Goal: Task Accomplishment & Management: Complete application form

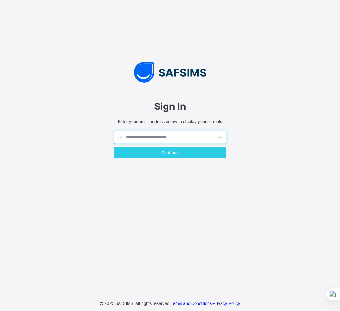
click at [181, 134] on input "text" at bounding box center [170, 137] width 113 height 13
type input "**********"
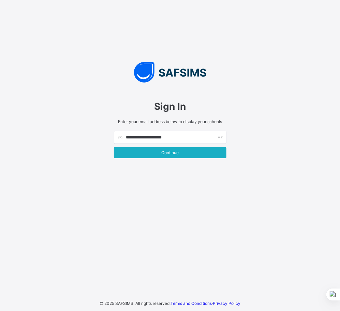
click at [180, 154] on span "Continue" at bounding box center [170, 152] width 102 height 5
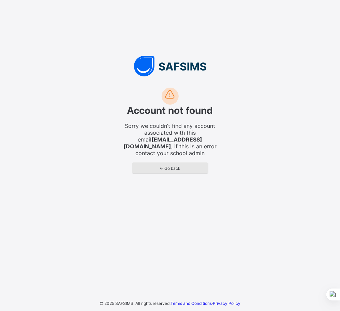
click at [171, 165] on div "← Go back" at bounding box center [170, 168] width 76 height 11
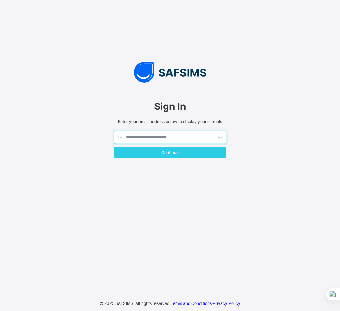
click at [168, 135] on input "text" at bounding box center [170, 137] width 113 height 13
click at [168, 137] on input "**********" at bounding box center [170, 137] width 113 height 13
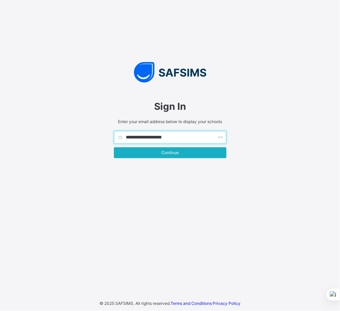
type input "**********"
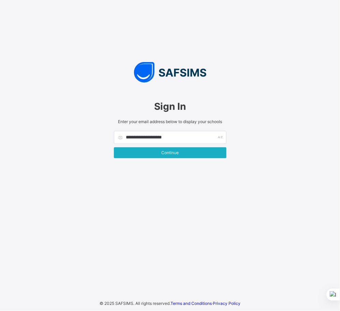
click at [175, 155] on span "Continue" at bounding box center [170, 152] width 102 height 5
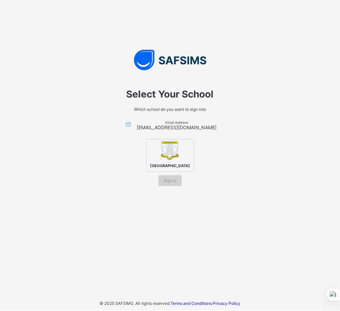
click at [171, 181] on span "Sign In" at bounding box center [170, 180] width 13 height 5
click at [177, 152] on img at bounding box center [170, 150] width 19 height 19
click at [173, 183] on span "Sign In" at bounding box center [170, 180] width 13 height 5
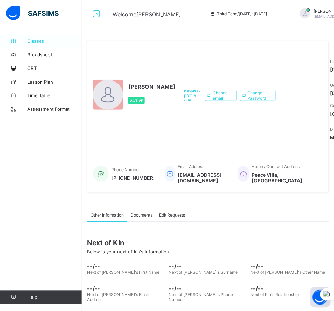
click at [28, 38] on link "Classes" at bounding box center [41, 41] width 82 height 14
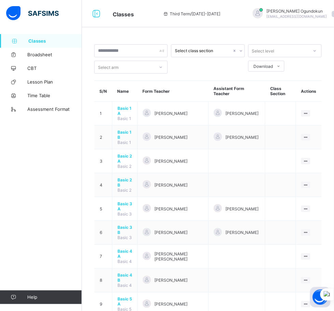
click at [96, 17] on icon at bounding box center [96, 14] width 12 height 10
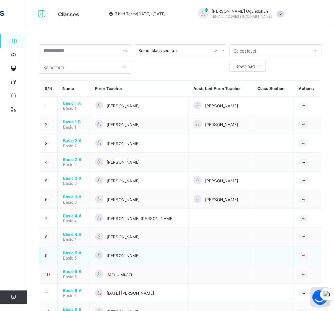
click at [77, 251] on span "Basic 5 A" at bounding box center [74, 253] width 22 height 5
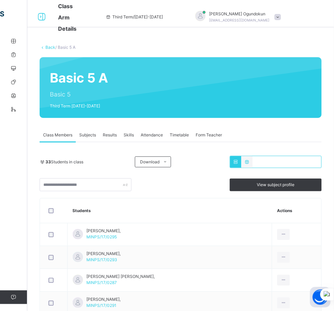
scroll to position [56, 0]
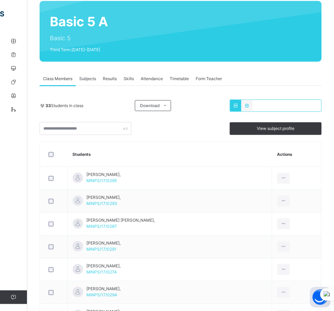
click at [115, 79] on span "Results" at bounding box center [110, 79] width 14 height 6
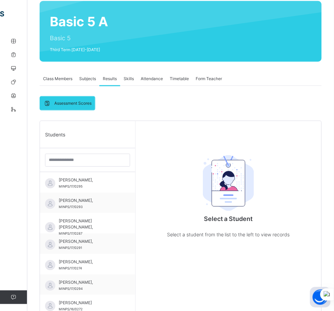
click at [127, 81] on span "Skills" at bounding box center [128, 79] width 10 height 6
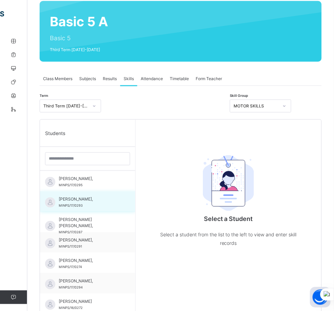
click at [68, 194] on div "[PERSON_NAME], MINPS/17/0293" at bounding box center [87, 201] width 95 height 20
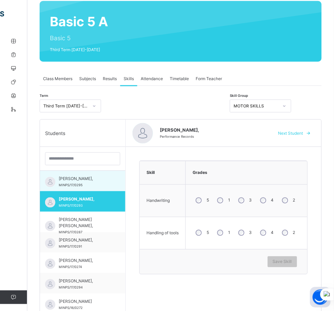
click at [76, 182] on span "[PERSON_NAME]," at bounding box center [84, 179] width 51 height 6
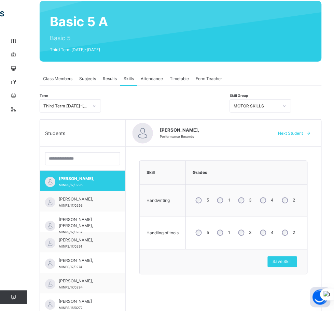
click at [290, 105] on div at bounding box center [284, 106] width 12 height 11
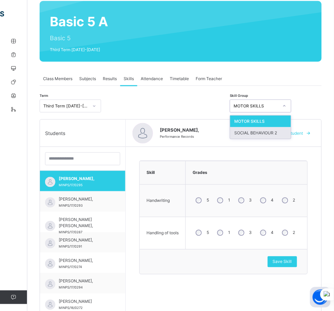
click at [291, 136] on div "SOCIAL BEHAVIOUR 2" at bounding box center [260, 133] width 61 height 12
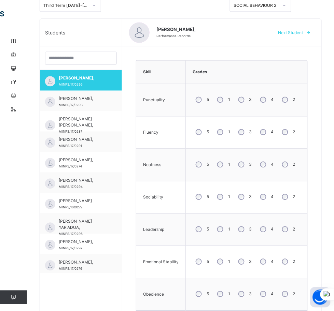
scroll to position [176, 0]
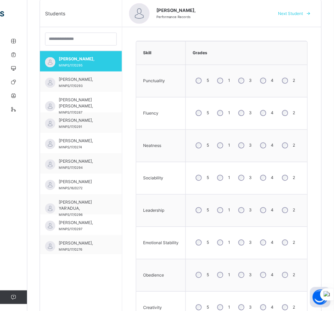
click at [270, 149] on div "4" at bounding box center [266, 145] width 18 height 14
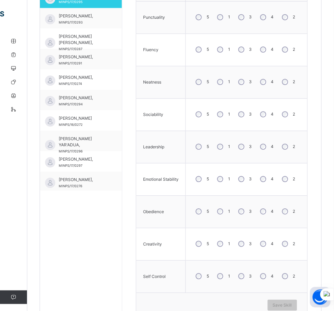
scroll to position [242, 0]
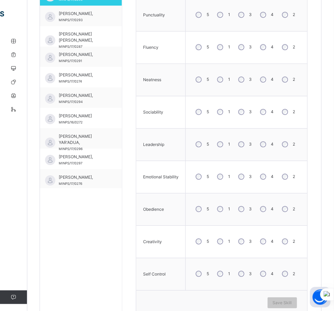
click at [269, 149] on div "4" at bounding box center [266, 144] width 18 height 14
click at [267, 182] on div "4" at bounding box center [266, 177] width 18 height 14
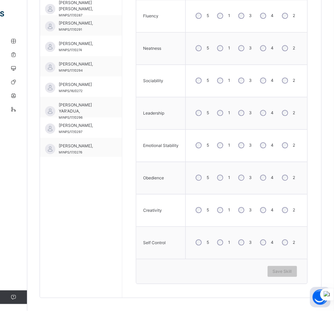
scroll to position [279, 0]
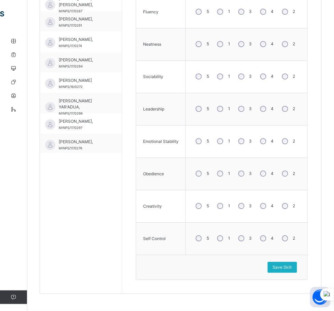
click at [288, 268] on span "Save Skill" at bounding box center [282, 267] width 19 height 6
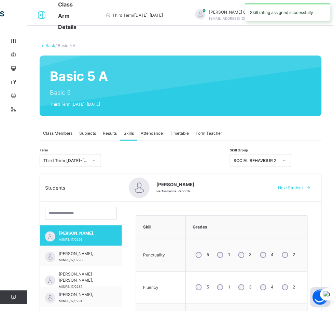
scroll to position [0, 0]
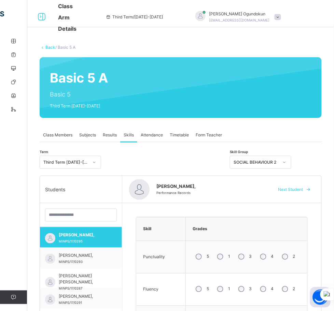
click at [292, 187] on span "Next Student" at bounding box center [290, 190] width 25 height 6
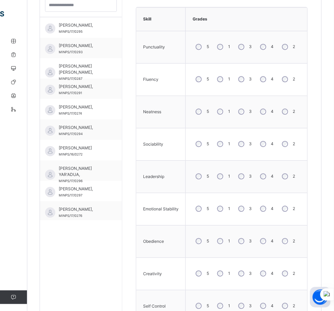
scroll to position [219, 0]
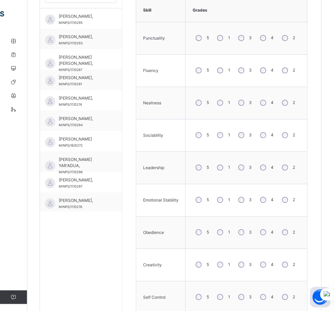
click at [270, 204] on div "4" at bounding box center [266, 200] width 18 height 14
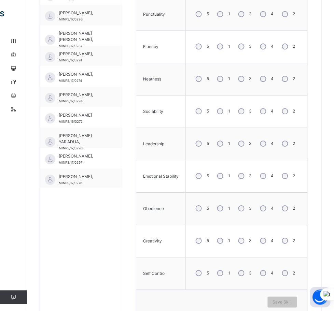
scroll to position [279, 0]
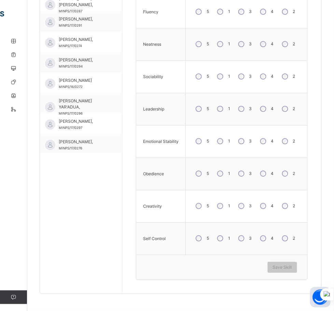
click at [269, 210] on div "4" at bounding box center [266, 206] width 18 height 14
click at [290, 268] on span "Save Skill" at bounding box center [282, 267] width 19 height 6
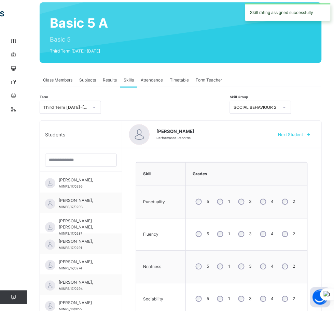
scroll to position [53, 0]
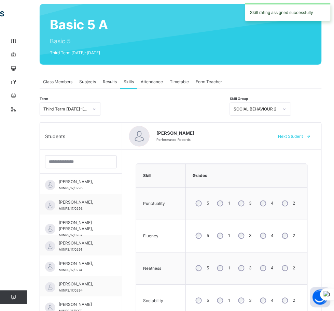
click at [278, 107] on div "SOCIAL BEHAVIOUR 2" at bounding box center [255, 109] width 45 height 6
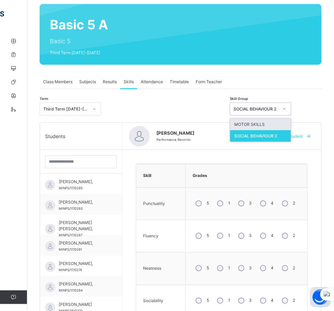
click at [291, 121] on div "MOTOR SKILLS" at bounding box center [260, 125] width 61 height 12
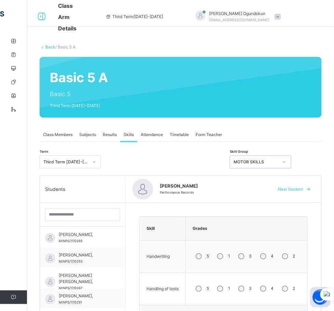
scroll to position [0, 0]
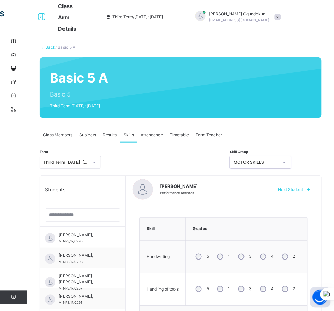
click at [291, 188] on span "Next Student" at bounding box center [290, 190] width 25 height 6
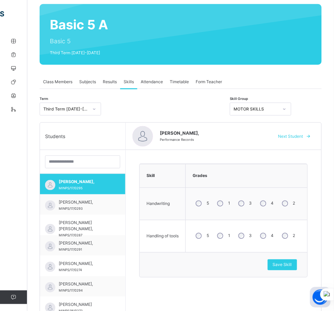
scroll to position [36, 0]
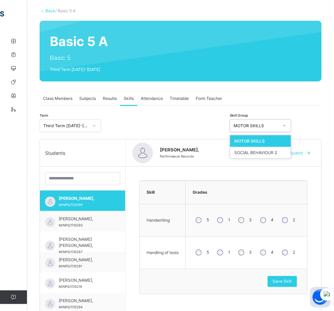
click at [290, 125] on div at bounding box center [284, 125] width 12 height 11
click at [291, 155] on div "SOCIAL BEHAVIOUR 2" at bounding box center [260, 153] width 61 height 12
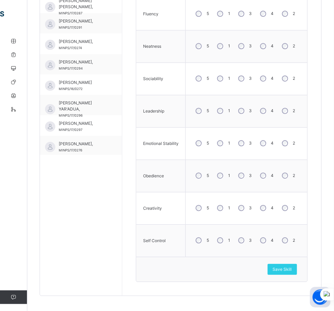
scroll to position [275, 0]
click at [288, 270] on span "Save Skill" at bounding box center [282, 270] width 19 height 6
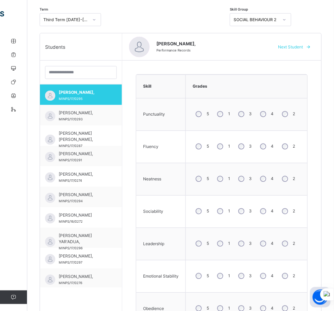
scroll to position [46, 0]
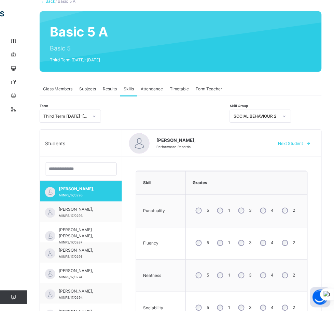
click at [296, 143] on span "Next Student" at bounding box center [290, 144] width 25 height 6
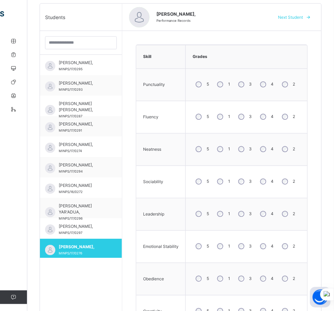
scroll to position [178, 0]
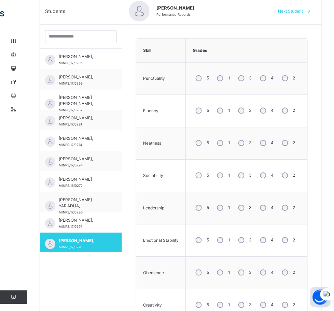
click at [272, 74] on div "4" at bounding box center [266, 78] width 18 height 14
click at [272, 178] on div "4" at bounding box center [266, 175] width 18 height 14
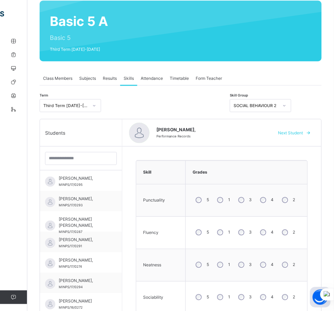
scroll to position [56, 0]
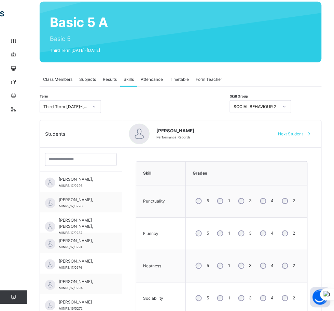
click at [294, 134] on span "Next Student" at bounding box center [290, 134] width 25 height 6
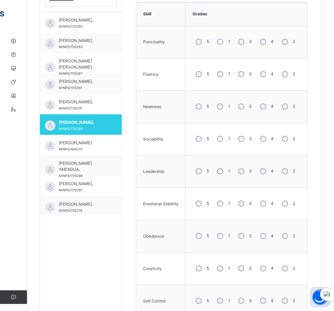
scroll to position [225, 0]
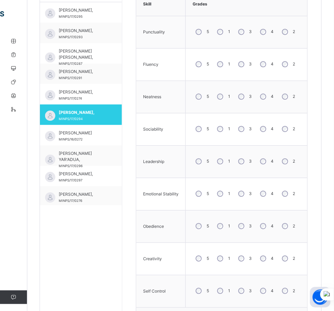
click at [270, 103] on div "4" at bounding box center [266, 96] width 18 height 14
click at [269, 126] on div "4" at bounding box center [266, 129] width 18 height 14
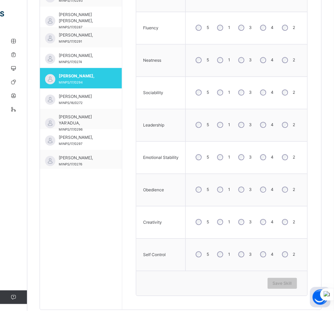
scroll to position [275, 0]
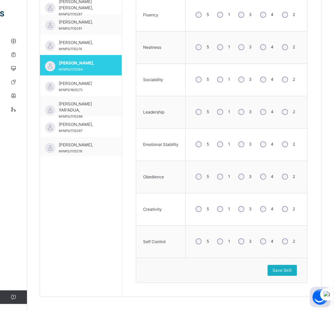
click at [292, 274] on span "Save Skill" at bounding box center [282, 270] width 19 height 6
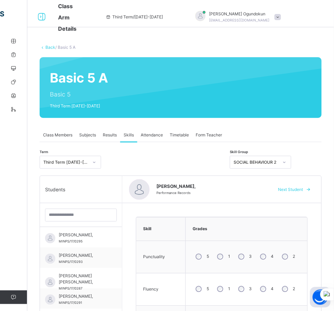
click at [291, 167] on div "SOCIAL BEHAVIOUR 2" at bounding box center [260, 162] width 61 height 13
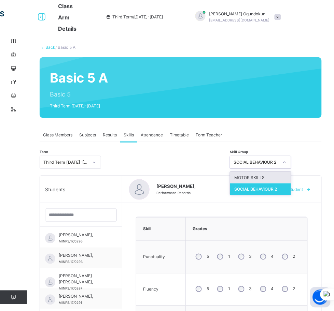
click at [285, 180] on div "MOTOR SKILLS" at bounding box center [260, 178] width 61 height 12
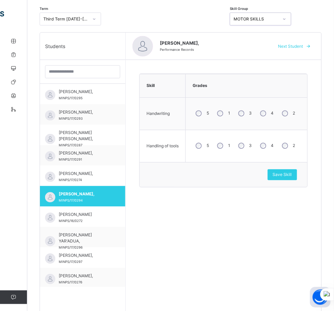
scroll to position [162, 0]
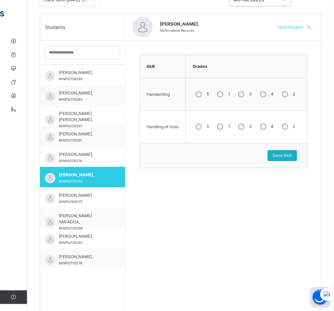
click at [292, 156] on span "Save Skill" at bounding box center [282, 156] width 19 height 6
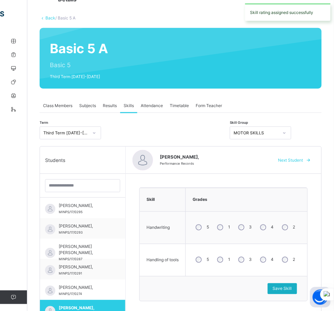
scroll to position [0, 0]
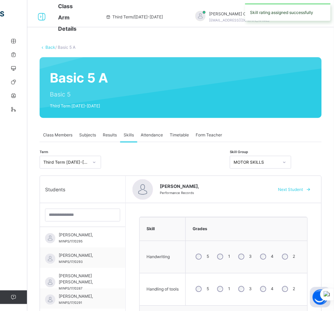
click at [294, 188] on span "Next Student" at bounding box center [290, 190] width 25 height 6
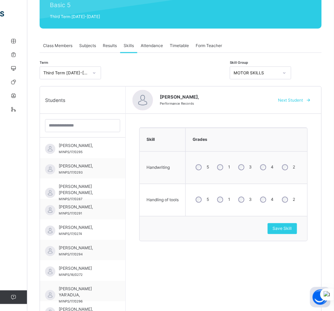
scroll to position [84, 0]
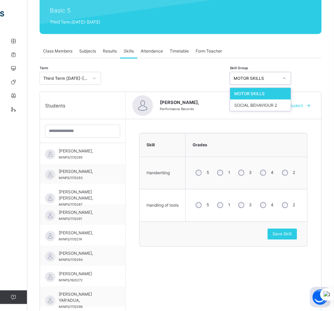
click at [278, 79] on div "MOTOR SKILLS" at bounding box center [255, 78] width 45 height 6
click at [291, 106] on div "SOCIAL BEHAVIOUR 2" at bounding box center [260, 106] width 61 height 12
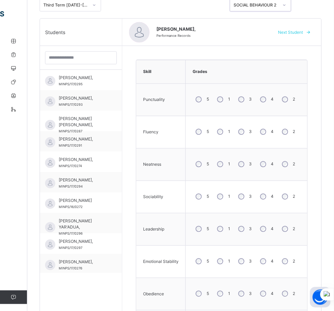
scroll to position [164, 0]
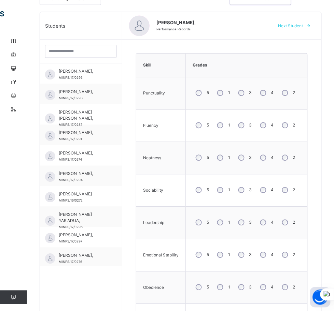
click at [251, 95] on div "3" at bounding box center [244, 93] width 18 height 14
click at [250, 130] on div "3" at bounding box center [244, 125] width 18 height 14
click at [250, 152] on div "3" at bounding box center [244, 158] width 18 height 14
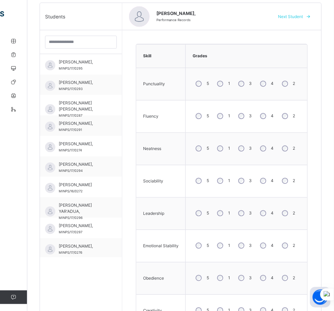
scroll to position [177, 0]
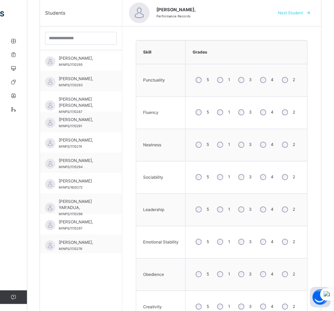
click at [250, 212] on tbody "Punctuality 5 1 3 4 2 Fluency 5 1 3 4 2 Neatness 5 1 3 4 2 Sociability 5 1 3 4 …" at bounding box center [221, 210] width 171 height 292
click at [248, 180] on tbody "Punctuality 5 1 3 4 2 Fluency 5 1 3 4 2 Neatness 5 1 3 4 2 Sociability 5 1 3 4 …" at bounding box center [221, 210] width 171 height 292
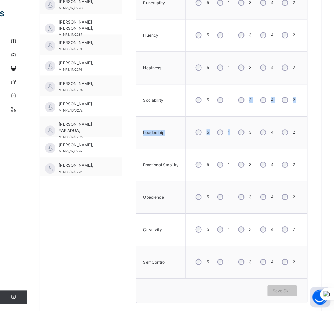
scroll to position [260, 0]
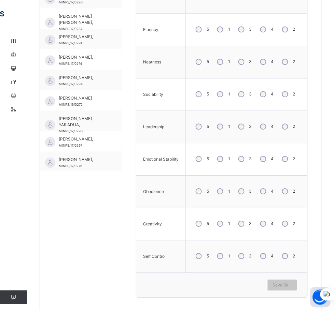
click at [244, 160] on div "3" at bounding box center [244, 159] width 18 height 14
click at [281, 284] on span "Save Skill" at bounding box center [282, 285] width 19 height 6
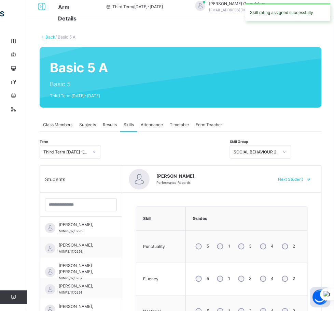
scroll to position [0, 0]
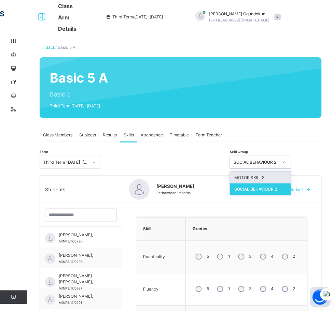
click at [278, 163] on div "SOCIAL BEHAVIOUR 2" at bounding box center [255, 162] width 45 height 6
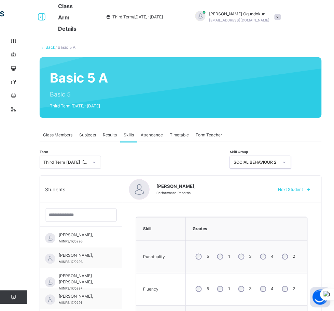
click at [278, 163] on div "SOCIAL BEHAVIOUR 2" at bounding box center [255, 162] width 45 height 6
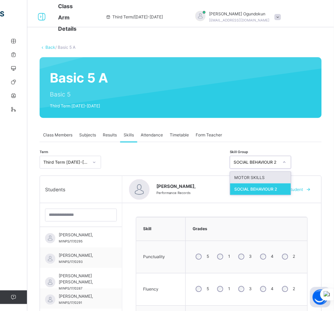
click at [278, 161] on div "SOCIAL BEHAVIOUR 2" at bounding box center [255, 162] width 45 height 6
click at [281, 178] on div "MOTOR SKILLS" at bounding box center [260, 178] width 61 height 12
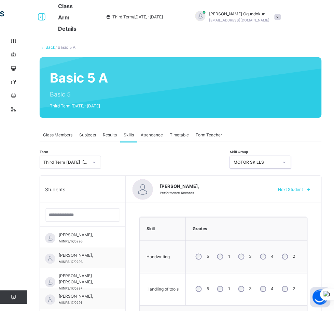
scroll to position [7, 0]
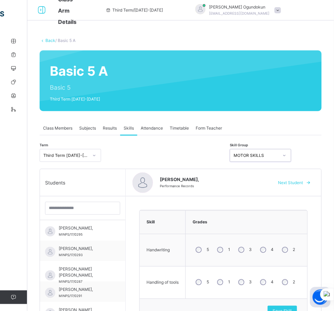
click at [290, 181] on span "Next Student" at bounding box center [290, 183] width 25 height 6
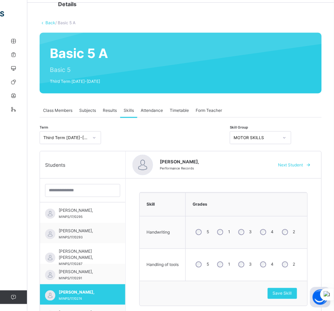
scroll to position [24, 0]
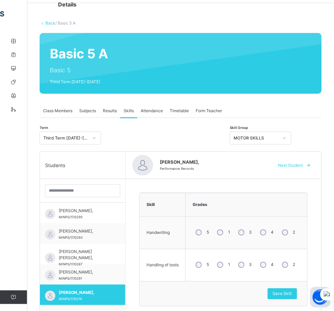
click at [278, 135] on div "MOTOR SKILLS" at bounding box center [255, 138] width 45 height 6
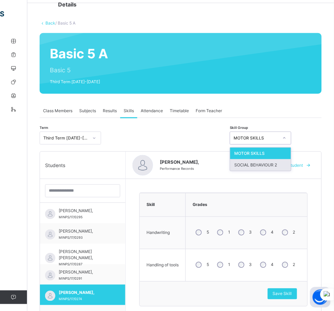
click at [291, 169] on div "SOCIAL BEHAVIOUR 2" at bounding box center [260, 165] width 61 height 12
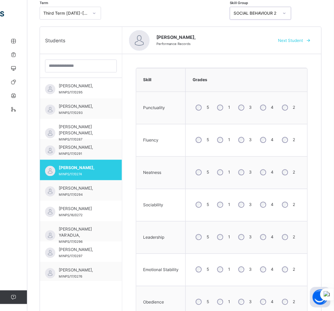
scroll to position [160, 0]
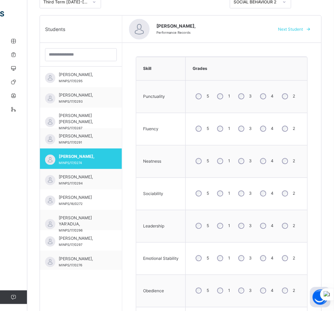
click at [250, 133] on div "3" at bounding box center [244, 129] width 18 height 14
click at [246, 190] on div "3" at bounding box center [244, 194] width 18 height 14
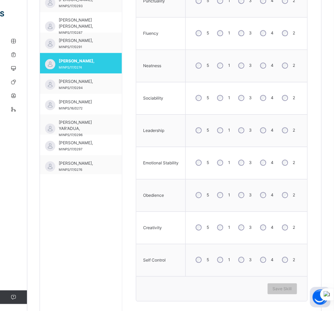
scroll to position [263, 0]
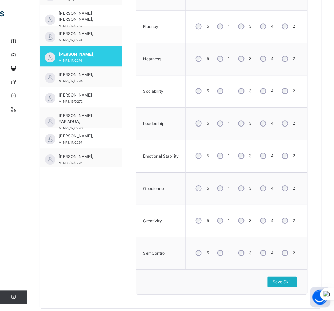
click at [290, 282] on span "Save Skill" at bounding box center [282, 282] width 19 height 6
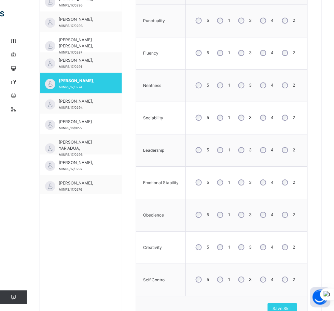
scroll to position [279, 0]
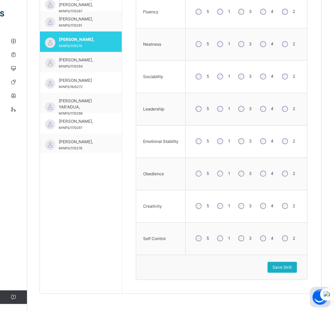
click at [290, 268] on span "Save Skill" at bounding box center [282, 267] width 19 height 6
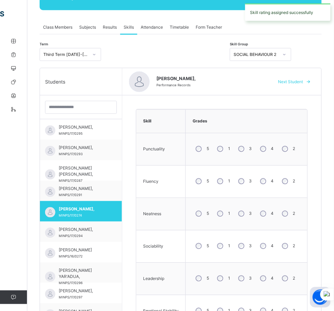
scroll to position [0, 0]
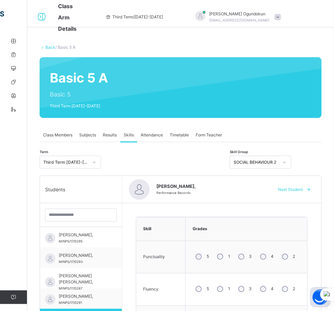
click at [302, 187] on span "Next Student" at bounding box center [290, 190] width 25 height 6
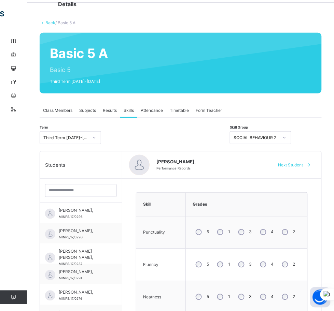
scroll to position [123, 0]
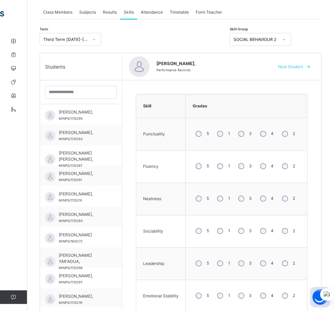
click at [248, 141] on div "3" at bounding box center [244, 134] width 18 height 14
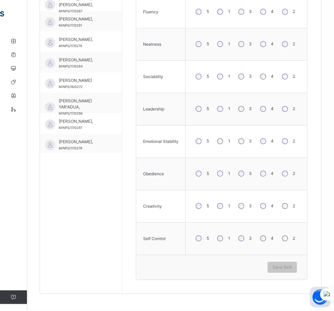
scroll to position [279, 0]
click at [292, 268] on span "Save Skill" at bounding box center [282, 267] width 19 height 6
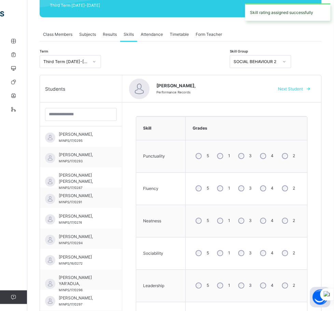
scroll to position [0, 0]
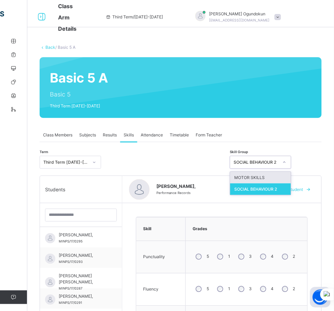
click at [278, 163] on div "SOCIAL BEHAVIOUR 2" at bounding box center [255, 162] width 45 height 6
click at [291, 178] on div "MOTOR SKILLS" at bounding box center [260, 178] width 61 height 12
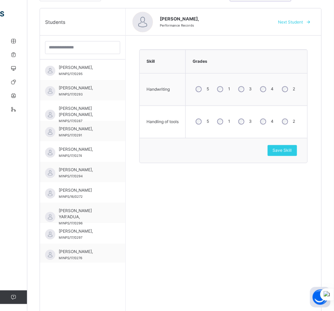
scroll to position [172, 0]
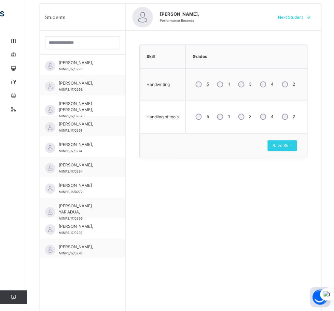
click at [303, 18] on span "Next Student" at bounding box center [290, 17] width 25 height 6
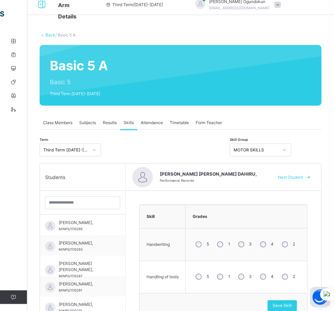
scroll to position [14, 0]
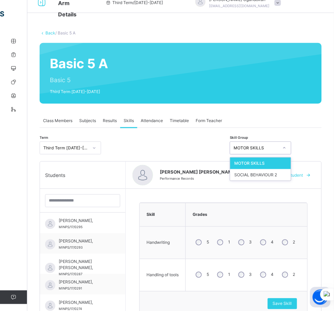
click at [278, 146] on div "MOTOR SKILLS" at bounding box center [255, 148] width 45 height 6
click at [291, 172] on div "SOCIAL BEHAVIOUR 2" at bounding box center [260, 175] width 61 height 12
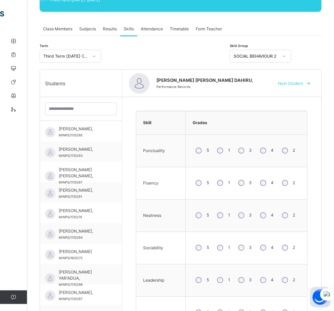
scroll to position [164, 0]
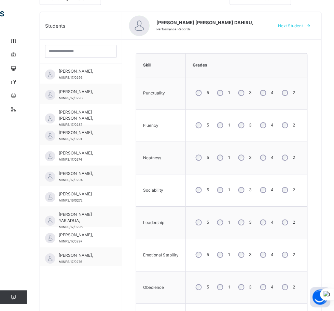
click at [272, 161] on div "4" at bounding box center [266, 158] width 18 height 14
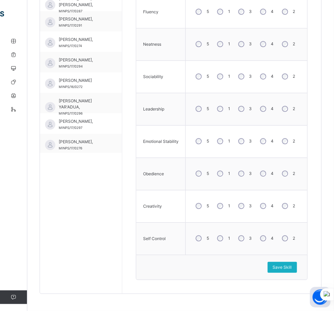
click at [287, 270] on span "Save Skill" at bounding box center [282, 267] width 19 height 6
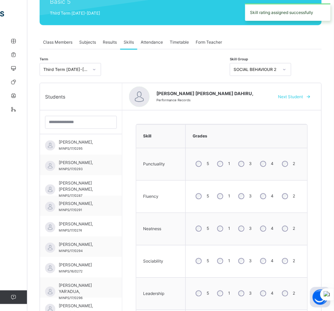
scroll to position [67, 0]
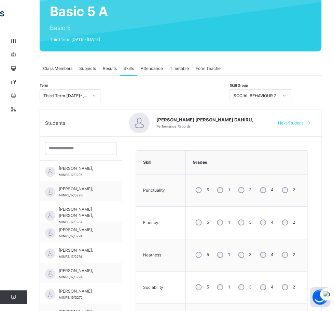
click at [278, 93] on div "SOCIAL BEHAVIOUR 2" at bounding box center [255, 96] width 45 height 6
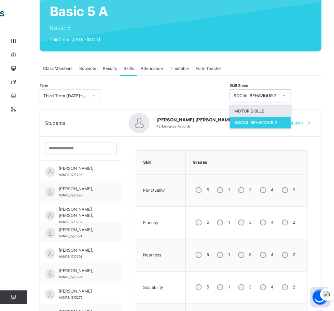
click at [291, 105] on div "MOTOR SKILLS" at bounding box center [260, 111] width 61 height 12
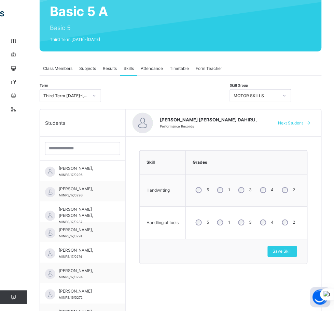
click at [288, 124] on span "Next Student" at bounding box center [290, 123] width 25 height 6
click at [278, 96] on div "MOTOR SKILLS" at bounding box center [255, 96] width 45 height 6
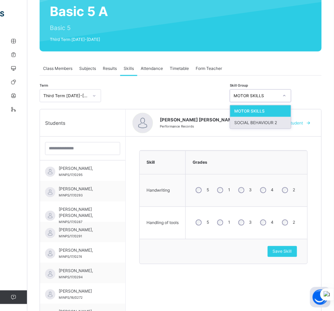
click at [291, 120] on div "SOCIAL BEHAVIOUR 2" at bounding box center [260, 123] width 61 height 12
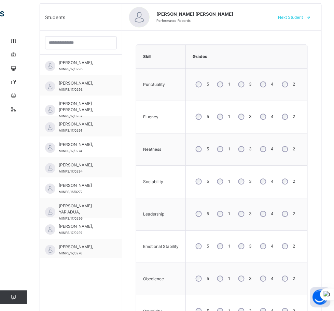
scroll to position [179, 0]
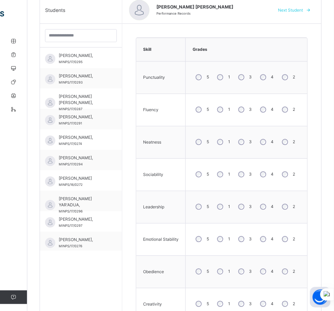
click at [245, 211] on div "3" at bounding box center [244, 207] width 18 height 14
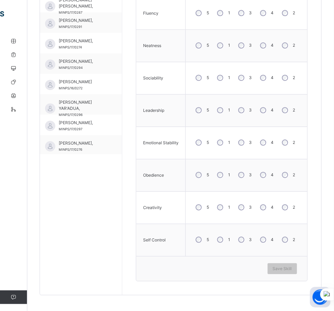
scroll to position [279, 0]
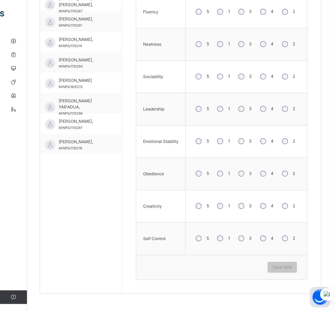
click at [273, 175] on div "5 1 3 4 2" at bounding box center [246, 173] width 115 height 25
click at [273, 175] on div "4" at bounding box center [266, 173] width 18 height 14
click at [291, 265] on span "Save Skill" at bounding box center [282, 267] width 19 height 6
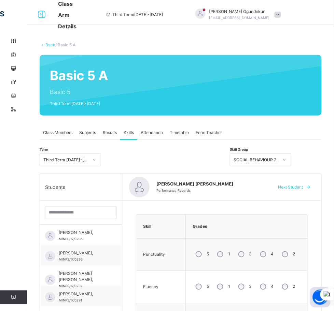
scroll to position [0, 0]
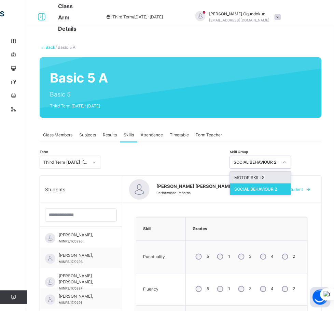
click at [278, 165] on div "SOCIAL BEHAVIOUR 2" at bounding box center [255, 162] width 45 height 6
click at [291, 178] on div "MOTOR SKILLS" at bounding box center [260, 178] width 61 height 12
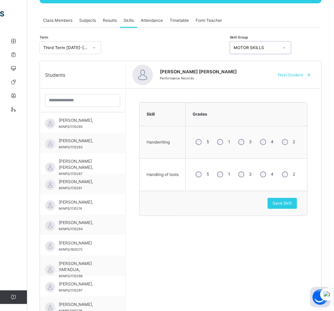
scroll to position [193, 0]
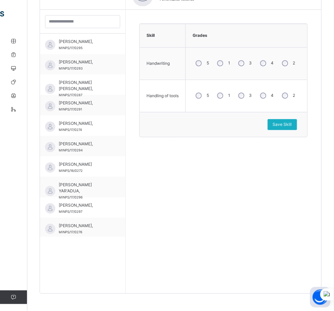
click at [291, 125] on span "Save Skill" at bounding box center [282, 125] width 19 height 6
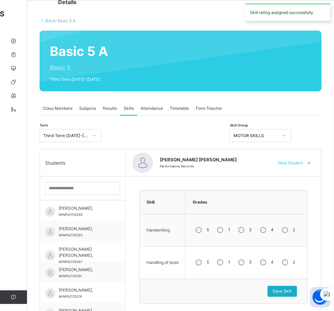
scroll to position [21, 0]
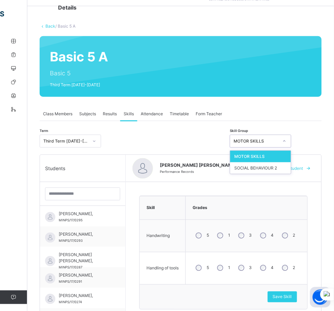
click at [278, 138] on div "MOTOR SKILLS" at bounding box center [255, 141] width 45 height 6
click at [291, 168] on div "SOCIAL BEHAVIOUR 2" at bounding box center [260, 168] width 61 height 12
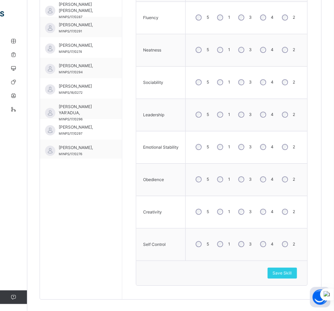
scroll to position [279, 0]
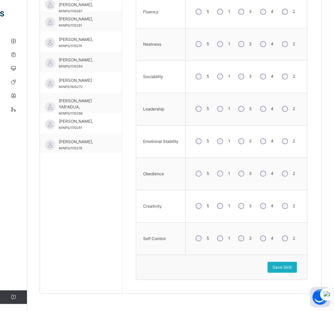
click at [279, 265] on div "Save Skill" at bounding box center [281, 267] width 29 height 11
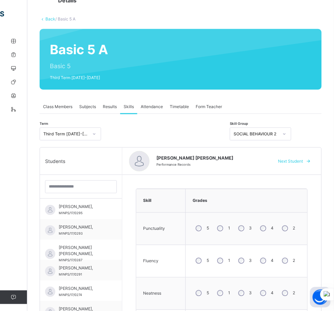
scroll to position [23, 0]
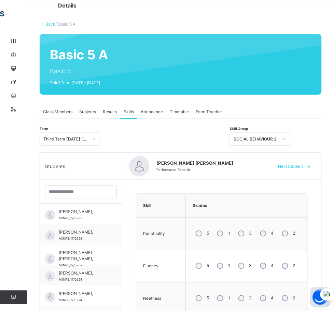
click at [302, 166] on span "Next Student" at bounding box center [290, 166] width 25 height 6
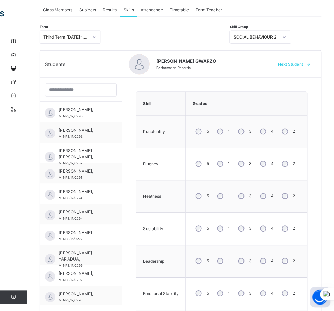
scroll to position [126, 0]
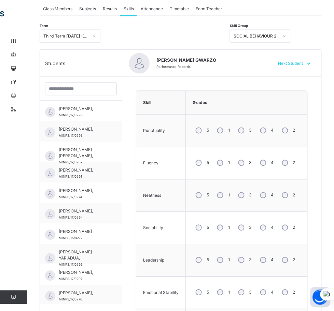
click at [271, 231] on div "4" at bounding box center [266, 228] width 18 height 14
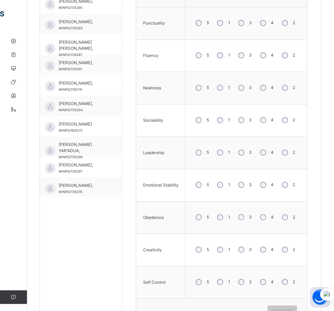
scroll to position [256, 0]
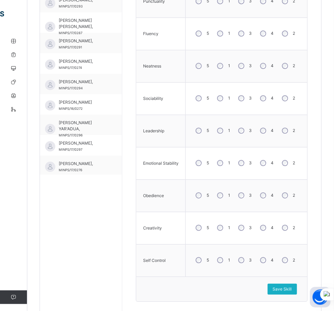
click at [290, 292] on span "Save Skill" at bounding box center [282, 289] width 19 height 6
click at [283, 290] on span "Save Skill" at bounding box center [282, 289] width 19 height 6
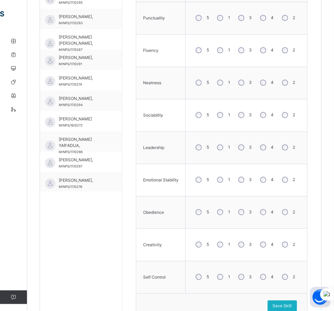
scroll to position [279, 0]
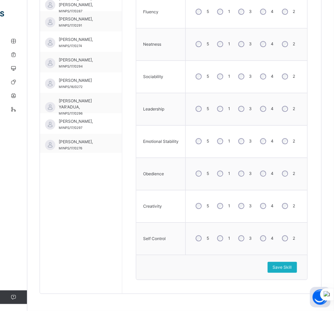
click at [292, 266] on span "Save Skill" at bounding box center [282, 267] width 19 height 6
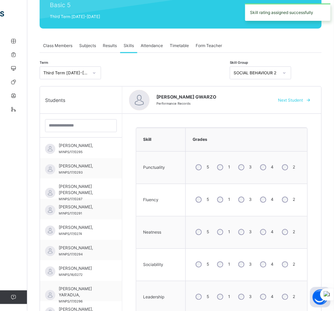
scroll to position [103, 0]
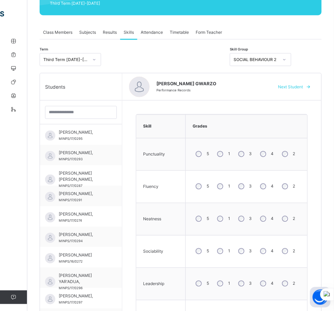
click at [295, 87] on span "Next Student" at bounding box center [290, 87] width 25 height 6
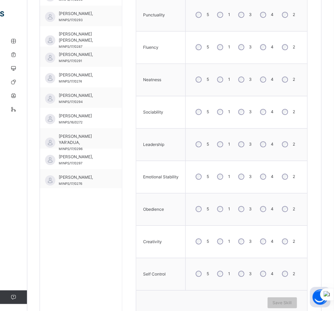
scroll to position [255, 0]
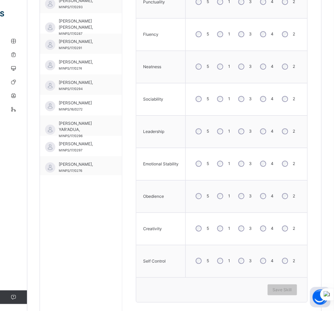
click at [251, 164] on div "3" at bounding box center [244, 164] width 18 height 14
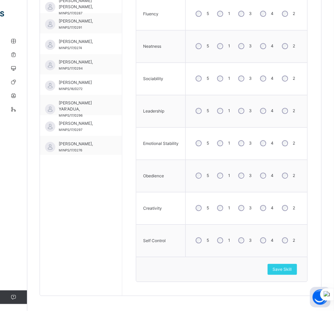
scroll to position [275, 0]
click at [289, 267] on span "Save Skill" at bounding box center [282, 270] width 19 height 6
click at [291, 267] on div "Save Skill" at bounding box center [281, 269] width 29 height 11
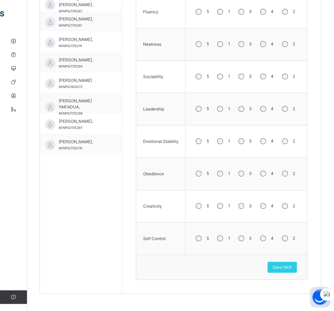
scroll to position [279, 0]
click at [289, 267] on span "Save Skill" at bounding box center [282, 267] width 19 height 6
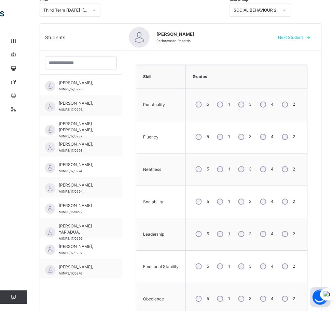
scroll to position [60, 0]
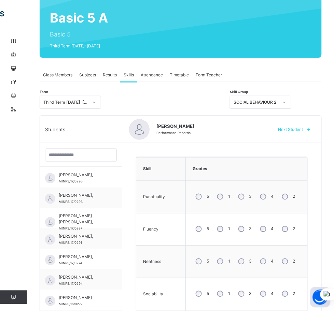
click at [278, 105] on div "SOCIAL BEHAVIOUR 2" at bounding box center [255, 102] width 45 height 6
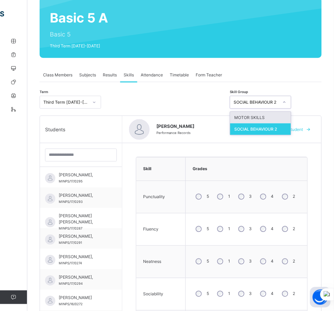
click at [291, 117] on div "MOTOR SKILLS" at bounding box center [260, 118] width 61 height 12
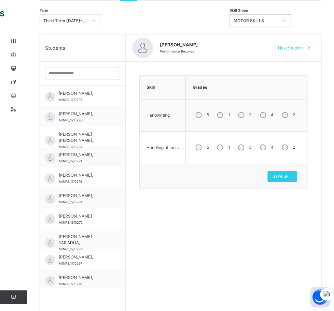
scroll to position [143, 0]
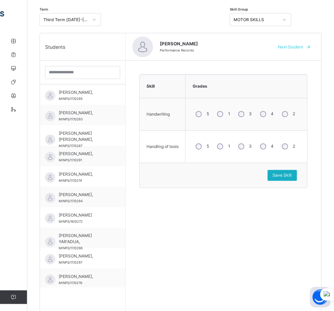
click at [288, 176] on span "Save Skill" at bounding box center [282, 176] width 19 height 6
click at [290, 175] on span "Save Skill" at bounding box center [282, 176] width 19 height 6
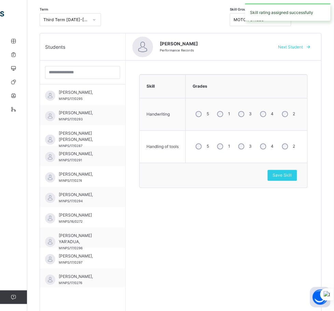
click at [285, 46] on span "Next Student" at bounding box center [290, 47] width 25 height 6
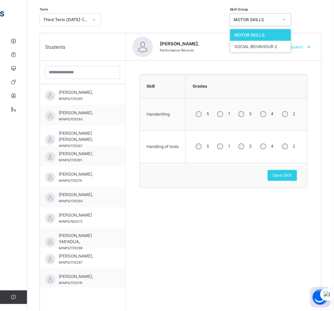
click at [278, 17] on div "MOTOR SKILLS" at bounding box center [255, 20] width 45 height 6
click at [291, 47] on div "SOCIAL BEHAVIOUR 2" at bounding box center [260, 47] width 61 height 12
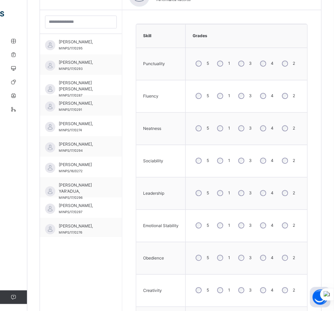
scroll to position [193, 0]
click at [266, 65] on div "4" at bounding box center [266, 64] width 18 height 14
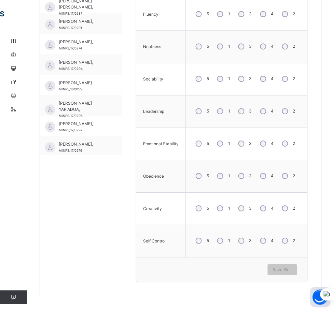
scroll to position [279, 0]
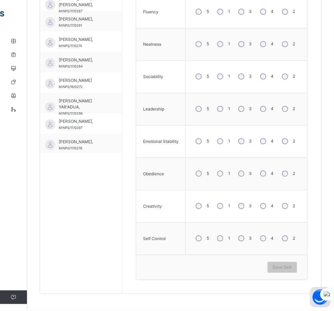
click at [265, 239] on div "4" at bounding box center [266, 238] width 18 height 14
click at [287, 265] on span "Save Skill" at bounding box center [282, 267] width 19 height 6
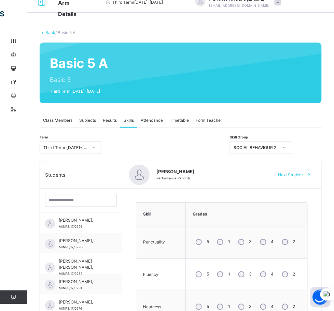
scroll to position [10, 0]
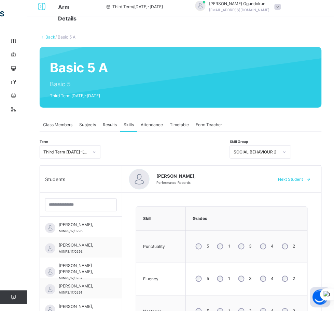
click at [278, 152] on div "SOCIAL BEHAVIOUR 2" at bounding box center [255, 152] width 45 height 6
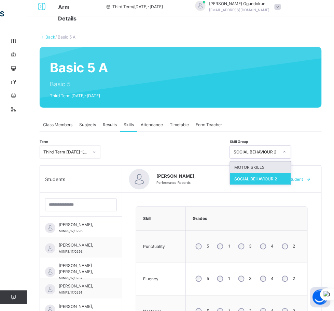
click at [282, 167] on div "MOTOR SKILLS" at bounding box center [260, 168] width 61 height 12
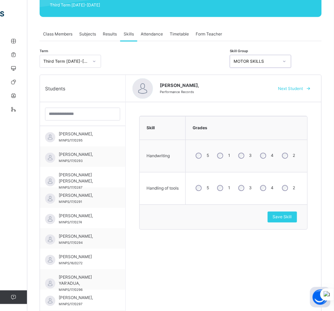
scroll to position [101, 0]
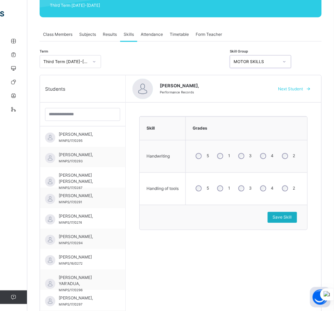
click at [285, 219] on span "Save Skill" at bounding box center [282, 218] width 19 height 6
click at [303, 88] on span "Next Student" at bounding box center [290, 89] width 25 height 6
click at [278, 63] on div "MOTOR SKILLS" at bounding box center [255, 62] width 45 height 6
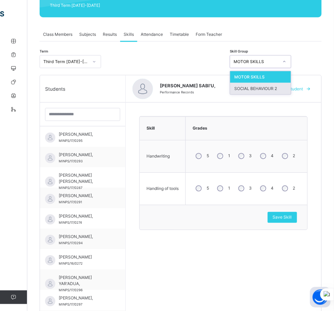
click at [291, 88] on div "SOCIAL BEHAVIOUR 2" at bounding box center [260, 89] width 61 height 12
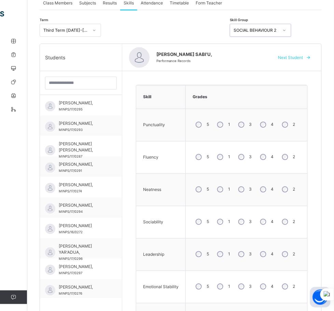
scroll to position [134, 0]
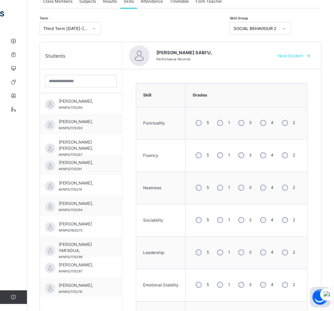
click at [266, 120] on div "4" at bounding box center [266, 123] width 18 height 14
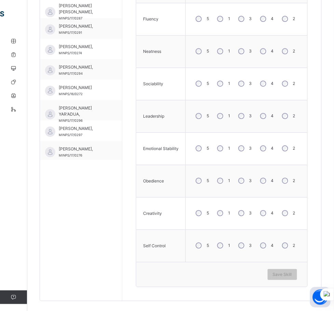
scroll to position [279, 0]
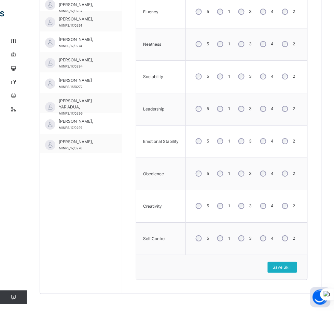
click at [292, 268] on span "Save Skill" at bounding box center [282, 267] width 19 height 6
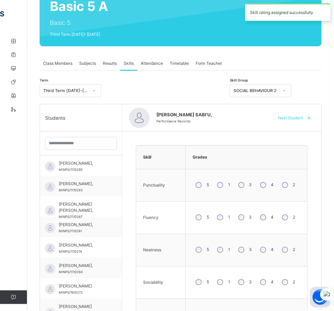
scroll to position [60, 0]
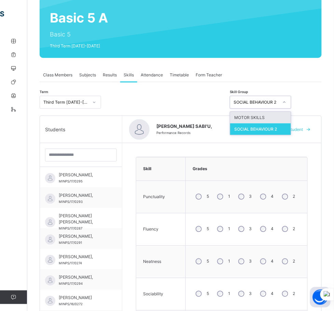
click at [290, 103] on div at bounding box center [284, 102] width 12 height 11
click at [286, 120] on div "MOTOR SKILLS" at bounding box center [260, 118] width 61 height 12
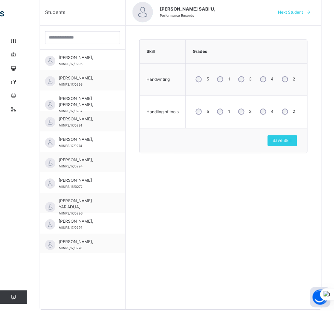
scroll to position [177, 0]
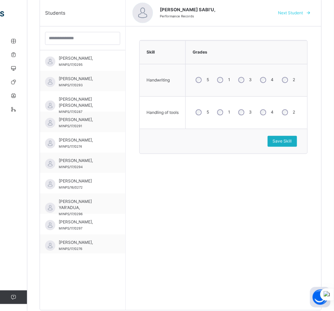
click at [292, 140] on span "Save Skill" at bounding box center [282, 141] width 19 height 6
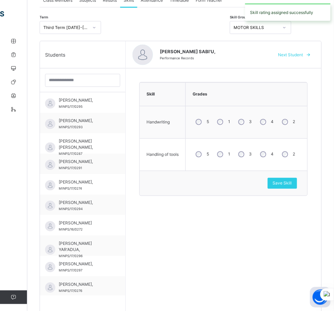
scroll to position [117, 0]
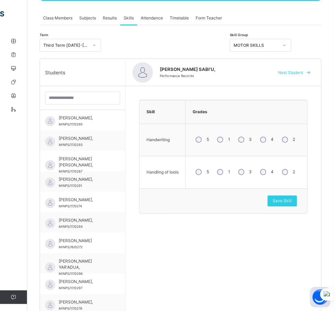
click at [300, 71] on span "Next Student" at bounding box center [290, 73] width 25 height 6
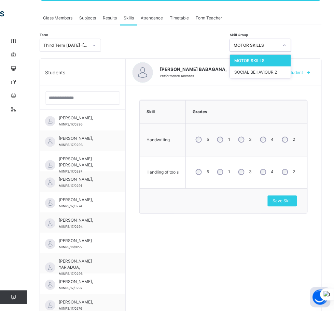
click at [278, 47] on div "MOTOR SKILLS" at bounding box center [255, 45] width 45 height 6
click at [291, 72] on div "SOCIAL BEHAVIOUR 2" at bounding box center [260, 73] width 61 height 12
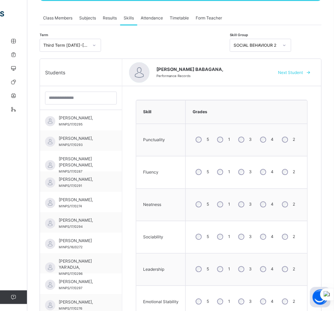
click at [253, 141] on div "3" at bounding box center [244, 140] width 18 height 14
click at [250, 178] on div "3" at bounding box center [244, 172] width 18 height 14
click at [270, 200] on div "4" at bounding box center [266, 204] width 18 height 14
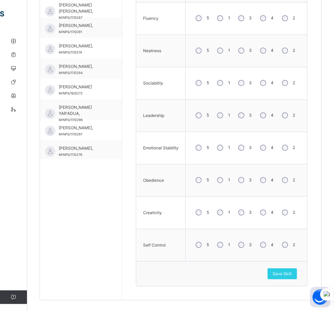
scroll to position [279, 0]
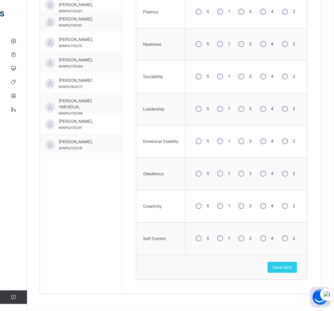
click at [251, 238] on div "3" at bounding box center [244, 238] width 18 height 14
click at [285, 266] on span "Save Skill" at bounding box center [282, 267] width 19 height 6
click at [292, 265] on span "Save Skill" at bounding box center [282, 267] width 19 height 6
click at [286, 268] on span "Save Skill" at bounding box center [282, 267] width 19 height 6
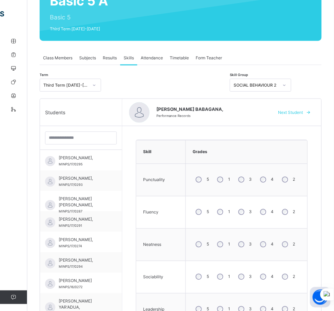
scroll to position [77, 0]
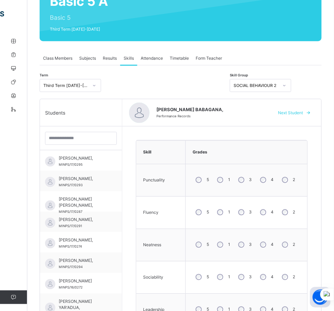
click at [289, 113] on span "Next Student" at bounding box center [290, 113] width 25 height 6
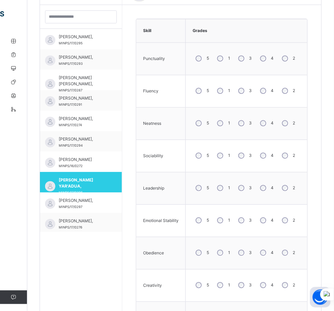
scroll to position [229, 0]
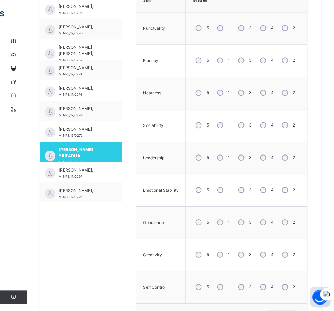
click at [205, 161] on div "5" at bounding box center [201, 157] width 18 height 14
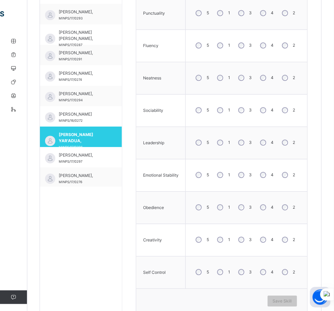
scroll to position [279, 0]
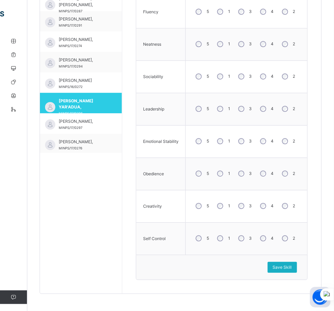
click at [282, 267] on span "Save Skill" at bounding box center [282, 267] width 19 height 6
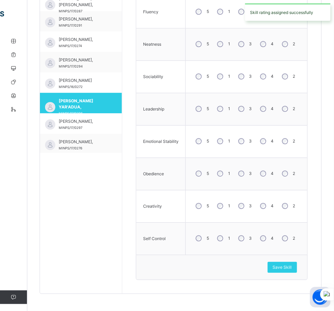
scroll to position [0, 0]
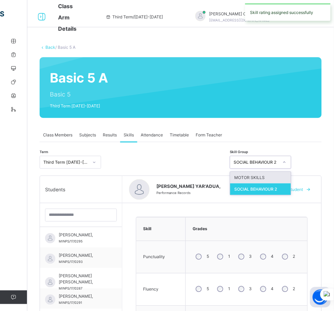
click at [278, 159] on div "SOCIAL BEHAVIOUR 2" at bounding box center [255, 162] width 45 height 6
click at [282, 179] on div "MOTOR SKILLS" at bounding box center [260, 178] width 61 height 12
click at [282, 179] on div "[PERSON_NAME] YAR'ADUA, Performance Records Next Student" at bounding box center [221, 189] width 199 height 27
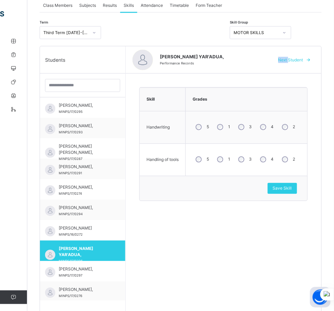
scroll to position [129, 0]
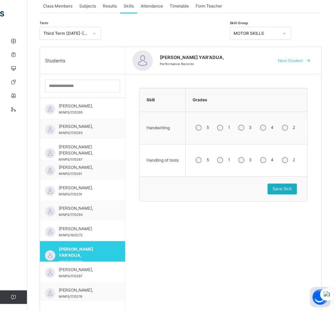
click at [288, 190] on span "Save Skill" at bounding box center [282, 189] width 19 height 6
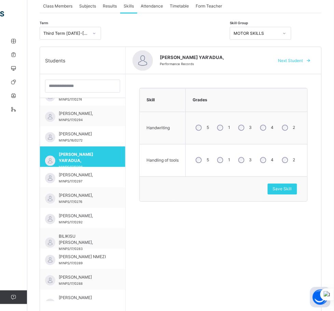
scroll to position [96, 0]
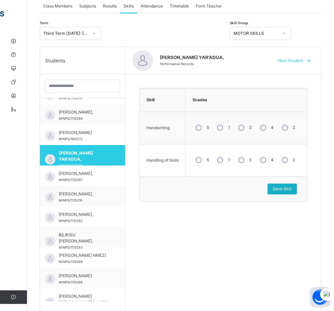
click at [289, 185] on div "Save Skill" at bounding box center [281, 189] width 29 height 11
click at [302, 59] on span "Next Student" at bounding box center [290, 61] width 25 height 6
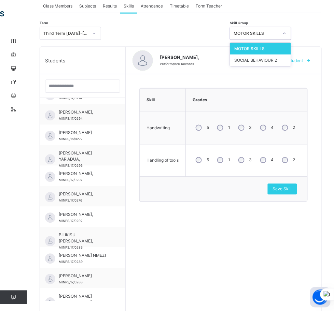
click at [278, 29] on div "MOTOR SKILLS" at bounding box center [254, 33] width 48 height 11
click at [291, 62] on div "SOCIAL BEHAVIOUR 2" at bounding box center [260, 61] width 61 height 12
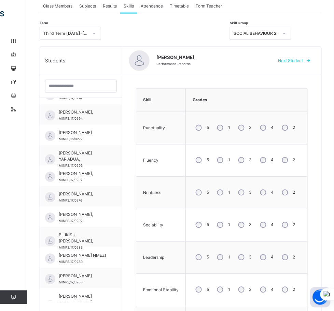
click at [244, 128] on div "3" at bounding box center [244, 128] width 18 height 14
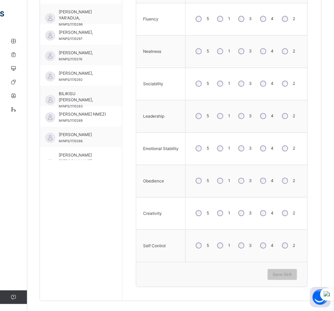
scroll to position [279, 0]
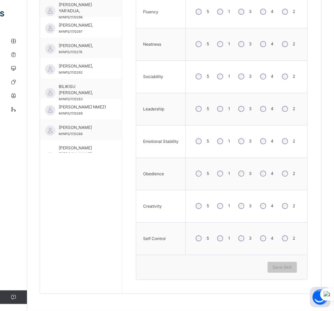
click at [208, 239] on div "5" at bounding box center [201, 238] width 18 height 14
click at [292, 267] on span "Save Skill" at bounding box center [282, 267] width 19 height 6
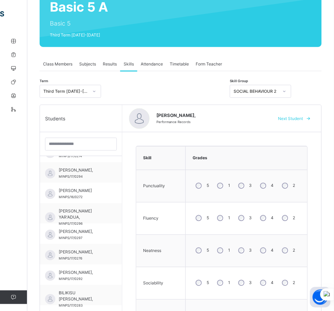
scroll to position [0, 0]
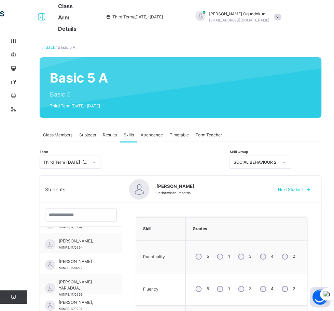
click at [299, 188] on span "Next Student" at bounding box center [290, 190] width 25 height 6
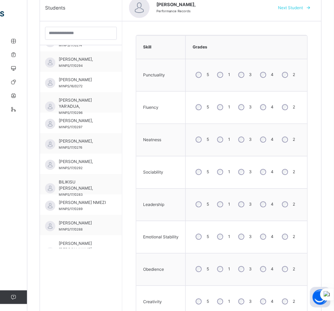
scroll to position [182, 0]
click at [245, 207] on div "3" at bounding box center [244, 204] width 18 height 14
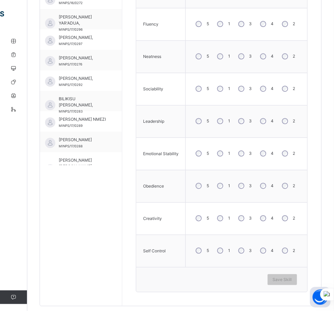
scroll to position [279, 0]
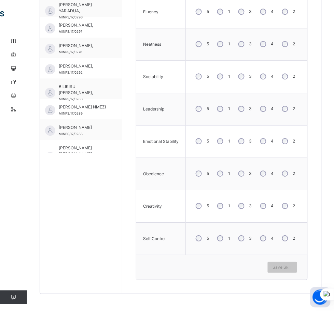
click at [248, 177] on tbody "Punctuality 5 1 3 4 2 Fluency 5 1 3 4 2 Neatness 5 1 3 4 2 Sociability 5 1 3 4 …" at bounding box center [221, 110] width 171 height 292
click at [248, 177] on div "3" at bounding box center [244, 173] width 18 height 14
click at [289, 266] on span "Save Skill" at bounding box center [282, 267] width 19 height 6
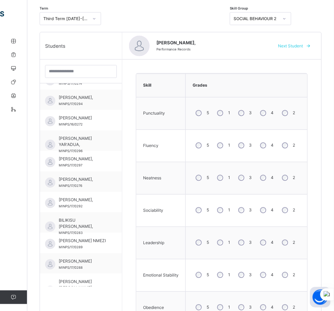
scroll to position [0, 0]
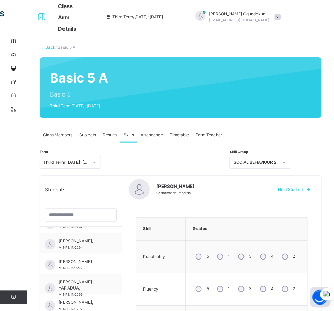
click at [299, 190] on span "Next Student" at bounding box center [290, 190] width 25 height 6
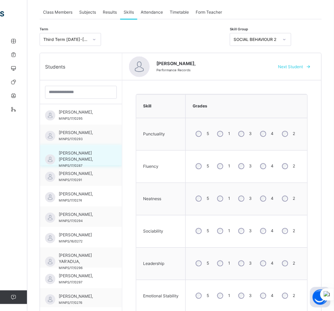
click at [78, 159] on span "[PERSON_NAME] [PERSON_NAME]," at bounding box center [83, 156] width 48 height 12
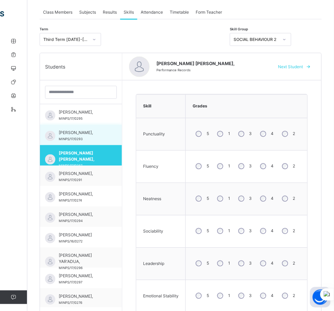
click at [64, 135] on span "[PERSON_NAME]," at bounding box center [83, 133] width 48 height 6
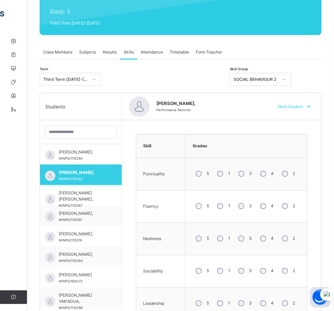
scroll to position [83, 0]
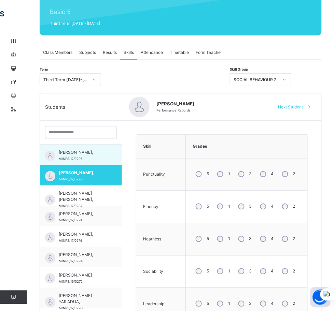
click at [81, 156] on span "[PERSON_NAME]," at bounding box center [83, 153] width 48 height 6
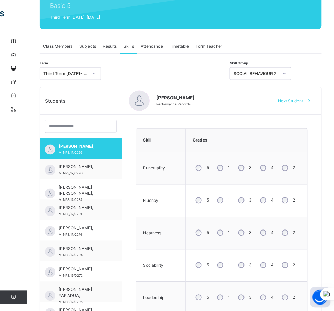
scroll to position [76, 0]
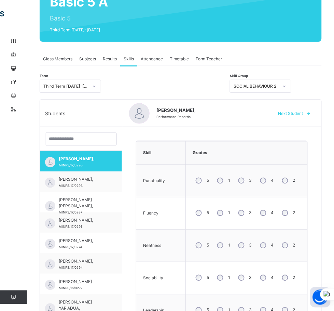
click at [303, 115] on span "Next Student" at bounding box center [290, 114] width 25 height 6
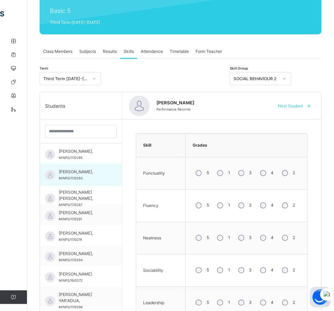
scroll to position [86, 0]
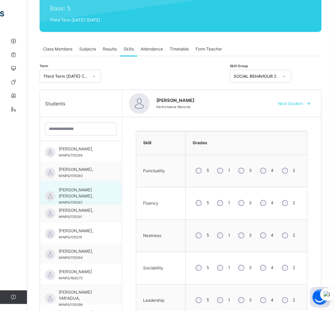
click at [76, 197] on span "[PERSON_NAME] [PERSON_NAME]," at bounding box center [83, 193] width 48 height 12
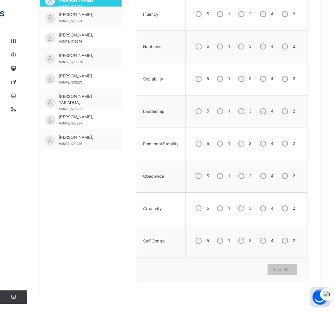
scroll to position [279, 0]
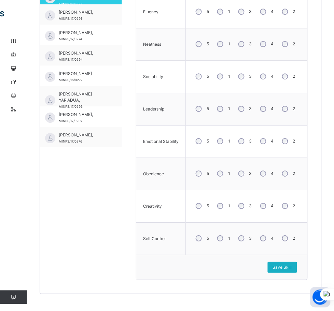
click at [291, 267] on span "Save Skill" at bounding box center [282, 267] width 19 height 6
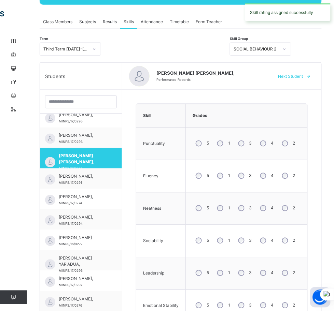
scroll to position [113, 0]
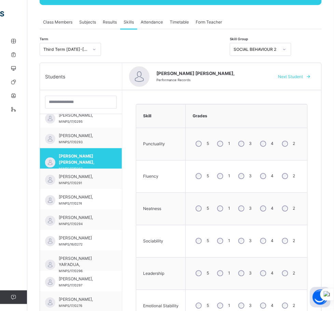
click at [278, 47] on div "SOCIAL BEHAVIOUR 2" at bounding box center [255, 49] width 45 height 6
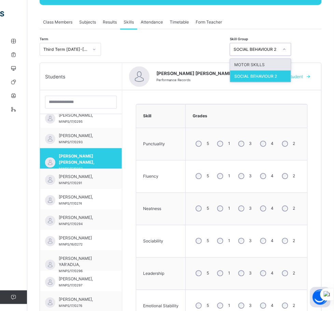
click at [288, 64] on div "MOTOR SKILLS" at bounding box center [260, 65] width 61 height 12
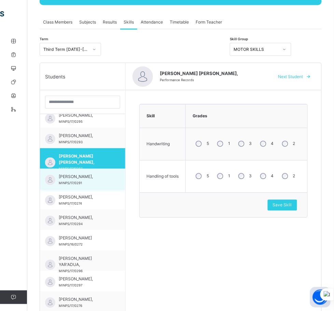
click at [62, 178] on span "[PERSON_NAME]," at bounding box center [84, 177] width 51 height 6
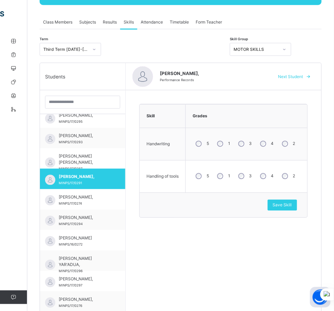
click at [278, 45] on div "MOTOR SKILLS" at bounding box center [254, 49] width 48 height 11
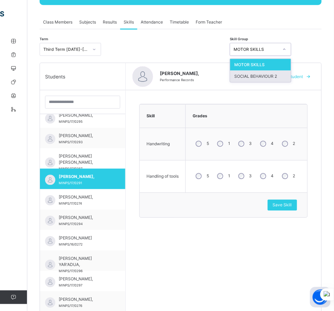
click at [291, 75] on div "SOCIAL BEHAVIOUR 2" at bounding box center [260, 77] width 61 height 12
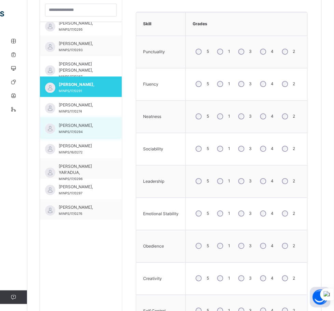
scroll to position [206, 0]
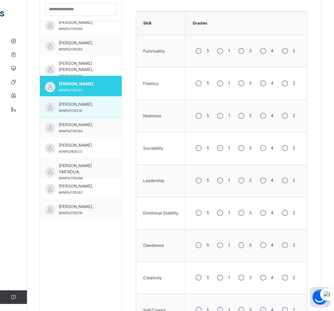
click at [69, 104] on span "[PERSON_NAME]," at bounding box center [83, 105] width 48 height 6
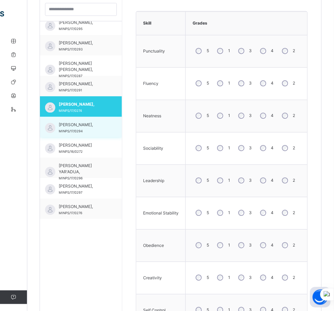
click at [73, 128] on span "[PERSON_NAME]," at bounding box center [83, 125] width 48 height 6
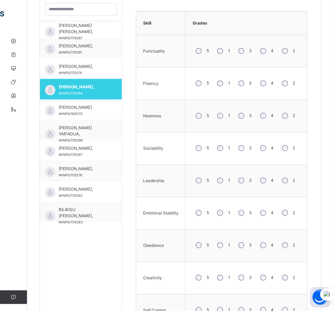
scroll to position [53, 0]
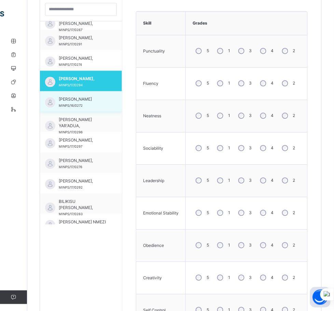
click at [74, 101] on span "[PERSON_NAME]" at bounding box center [83, 100] width 48 height 6
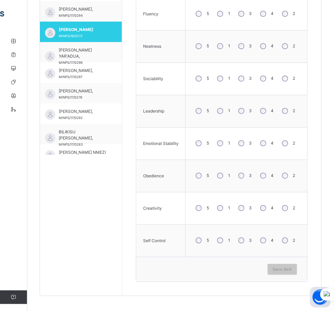
scroll to position [275, 0]
click at [248, 180] on div "3" at bounding box center [244, 176] width 18 height 14
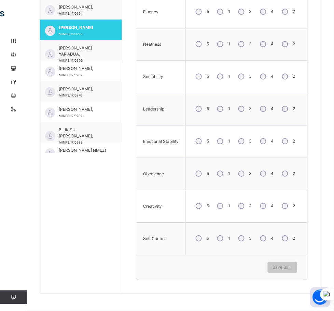
scroll to position [279, 0]
click at [243, 239] on div "3" at bounding box center [244, 238] width 18 height 14
click at [290, 267] on span "Save Skill" at bounding box center [282, 267] width 19 height 6
click at [292, 264] on span "Save Skill" at bounding box center [282, 267] width 19 height 6
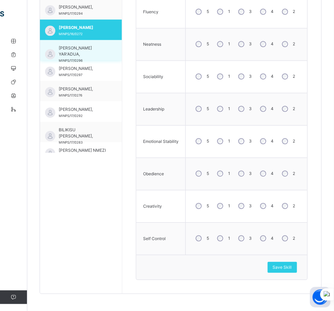
click at [76, 49] on span "[PERSON_NAME] YAR'ADUA," at bounding box center [83, 51] width 48 height 12
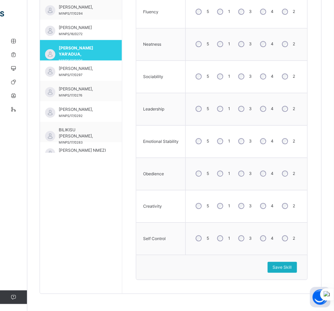
click at [290, 265] on span "Save Skill" at bounding box center [282, 267] width 19 height 6
click at [289, 268] on span "Save Skill" at bounding box center [282, 267] width 19 height 6
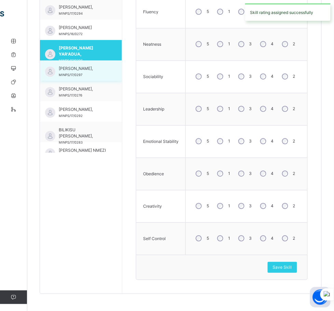
click at [100, 70] on span "[PERSON_NAME]," at bounding box center [83, 68] width 48 height 6
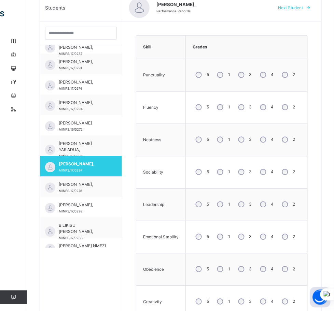
scroll to position [202, 0]
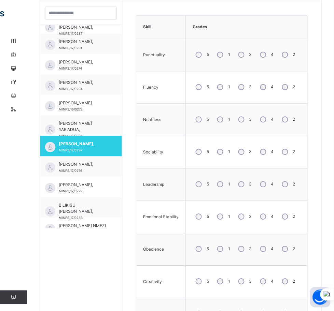
click at [249, 64] on div "5 1 3 4 2" at bounding box center [246, 55] width 115 height 25
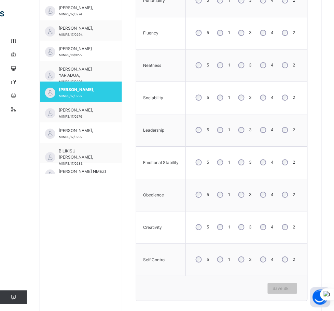
scroll to position [259, 0]
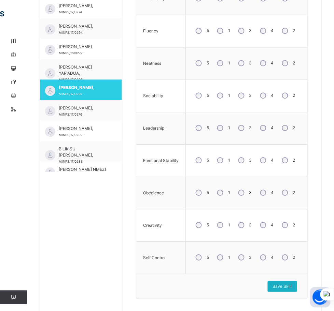
click at [292, 284] on span "Save Skill" at bounding box center [282, 286] width 19 height 6
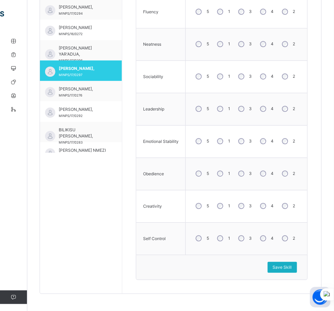
click at [292, 265] on span "Save Skill" at bounding box center [282, 267] width 19 height 6
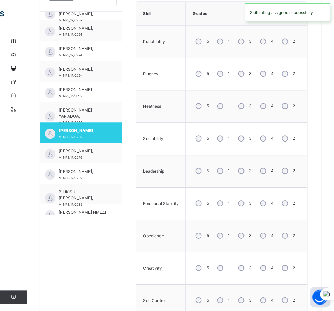
scroll to position [0, 0]
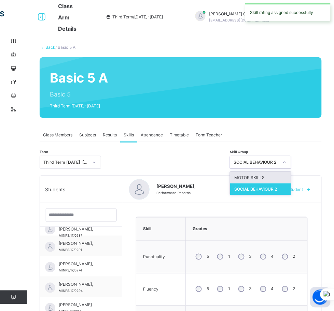
click at [278, 166] on div "SOCIAL BEHAVIOUR 2" at bounding box center [254, 162] width 48 height 11
click at [282, 179] on div "MOTOR SKILLS" at bounding box center [260, 178] width 61 height 12
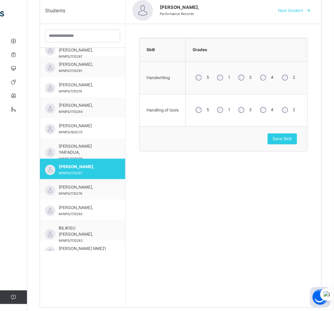
scroll to position [193, 0]
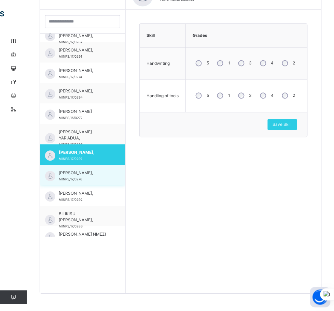
click at [87, 170] on span "[PERSON_NAME]," at bounding box center [84, 173] width 51 height 6
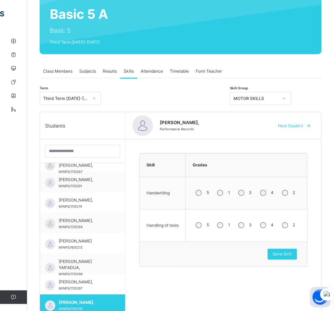
scroll to position [61, 0]
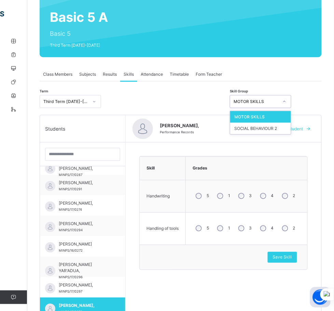
click at [278, 102] on div "MOTOR SKILLS" at bounding box center [255, 102] width 45 height 6
click at [291, 130] on div "SOCIAL BEHAVIOUR 2" at bounding box center [260, 129] width 61 height 12
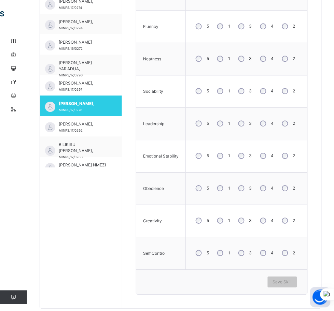
scroll to position [275, 0]
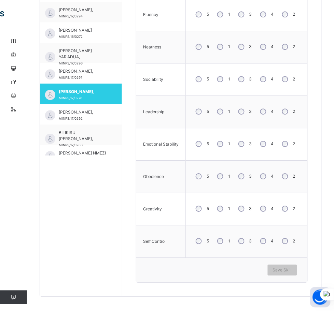
click at [246, 212] on div "3" at bounding box center [244, 209] width 18 height 14
click at [292, 272] on span "Save Skill" at bounding box center [282, 270] width 19 height 6
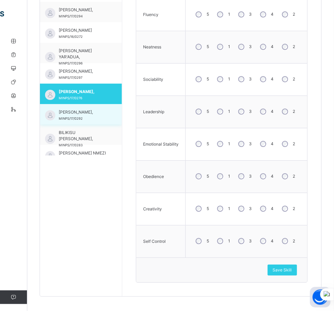
click at [86, 114] on span "[PERSON_NAME]," at bounding box center [83, 112] width 48 height 6
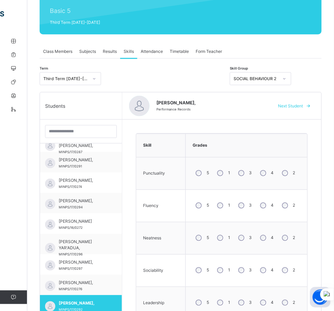
scroll to position [82, 0]
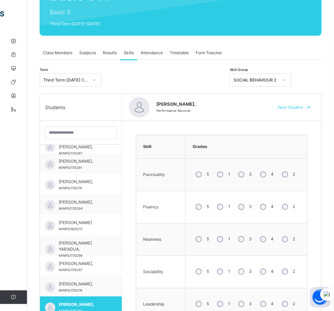
click at [290, 82] on div at bounding box center [284, 80] width 12 height 11
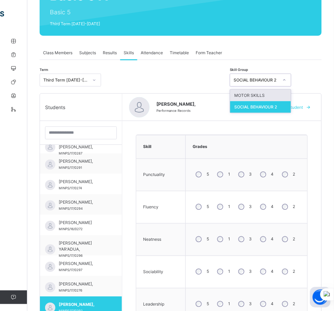
click at [291, 96] on div "MOTOR SKILLS" at bounding box center [260, 96] width 61 height 12
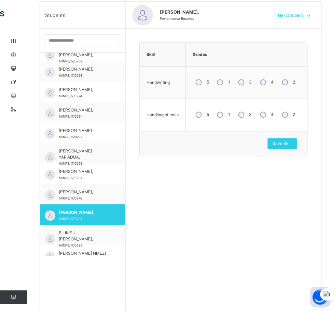
scroll to position [193, 0]
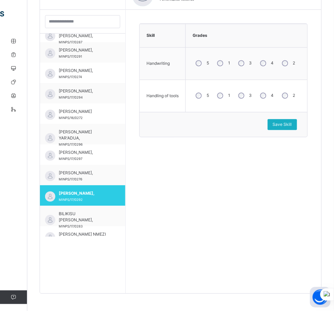
click at [297, 128] on div "Save Skill" at bounding box center [281, 124] width 29 height 11
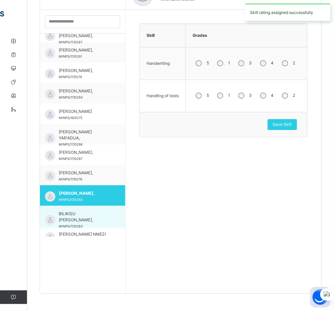
click at [97, 217] on span "BILIKISU [PERSON_NAME]," at bounding box center [84, 217] width 51 height 12
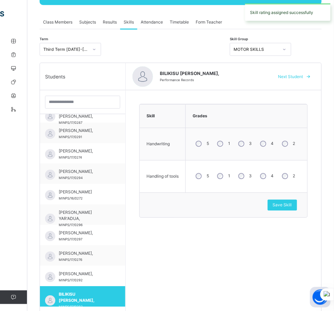
scroll to position [104, 0]
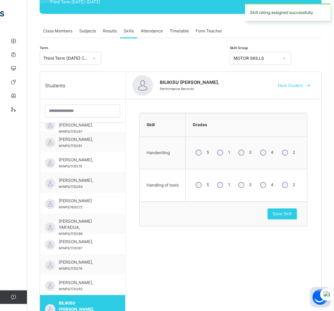
click at [278, 57] on div "MOTOR SKILLS" at bounding box center [255, 58] width 45 height 6
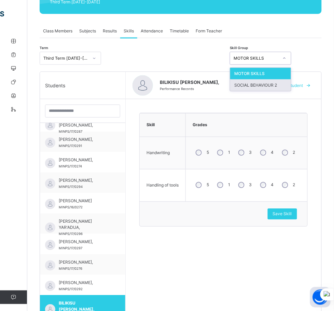
click at [291, 80] on div "SOCIAL BEHAVIOUR 2" at bounding box center [260, 85] width 61 height 12
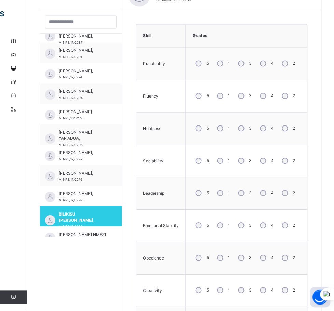
scroll to position [193, 0]
click at [246, 91] on div "3" at bounding box center [244, 96] width 18 height 14
click at [250, 131] on div "3" at bounding box center [244, 128] width 18 height 14
click at [251, 161] on div "3" at bounding box center [244, 160] width 18 height 14
click at [246, 231] on div "3" at bounding box center [244, 225] width 18 height 14
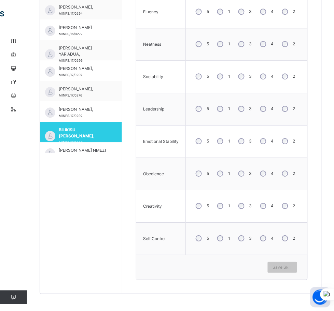
scroll to position [279, 0]
click at [287, 267] on span "Save Skill" at bounding box center [282, 267] width 19 height 6
click at [288, 267] on span "Save Skill" at bounding box center [282, 267] width 19 height 6
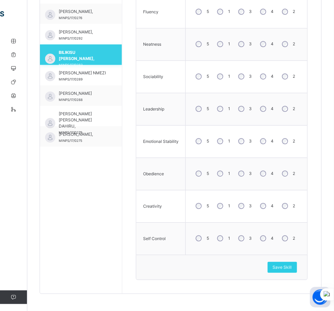
scroll to position [129, 0]
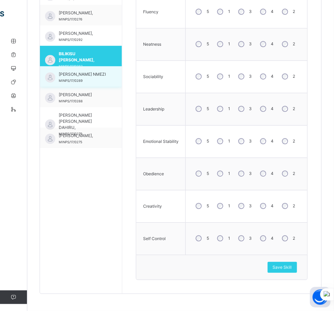
click at [84, 74] on span "[PERSON_NAME] NMEZI" at bounding box center [83, 74] width 48 height 6
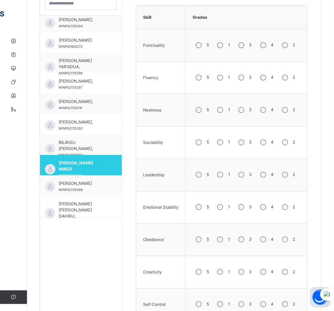
scroll to position [209, 0]
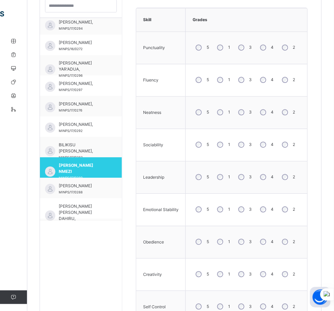
click at [246, 150] on div "3" at bounding box center [244, 145] width 18 height 14
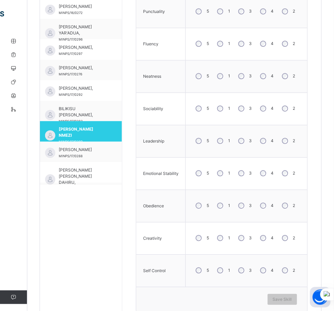
click at [245, 178] on div "3" at bounding box center [244, 173] width 18 height 14
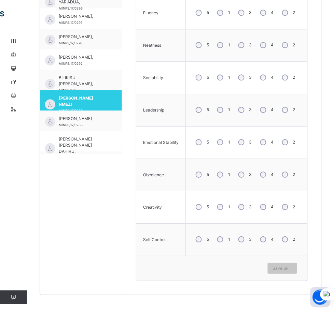
scroll to position [279, 0]
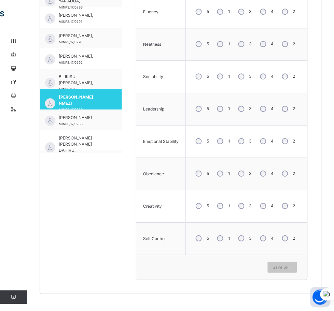
click at [249, 243] on div "3" at bounding box center [244, 238] width 18 height 14
click at [292, 269] on span "Save Skill" at bounding box center [282, 267] width 19 height 6
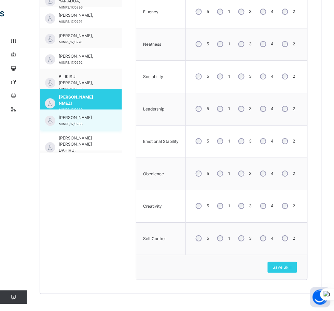
click at [91, 123] on div "[PERSON_NAME]/17/0288" at bounding box center [83, 121] width 48 height 12
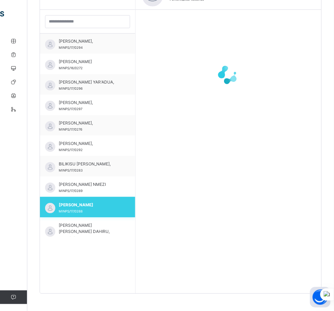
scroll to position [106, 0]
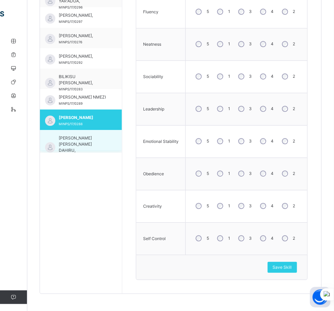
click at [75, 139] on span "[PERSON_NAME] [PERSON_NAME] DAHIRU," at bounding box center [83, 144] width 48 height 18
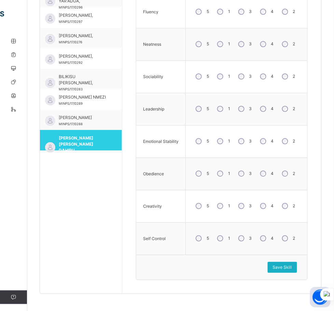
click at [291, 270] on span "Save Skill" at bounding box center [282, 267] width 19 height 6
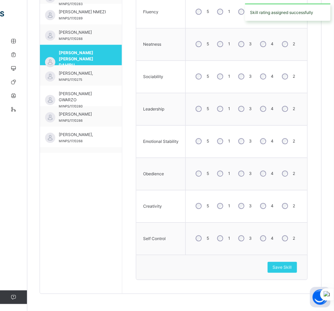
scroll to position [208, 0]
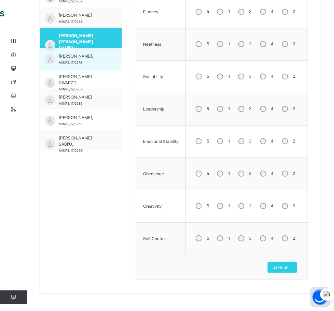
click at [75, 56] on span "[PERSON_NAME]," at bounding box center [83, 56] width 48 height 6
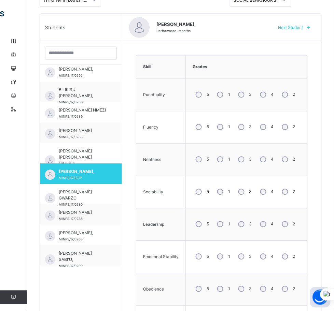
scroll to position [159, 0]
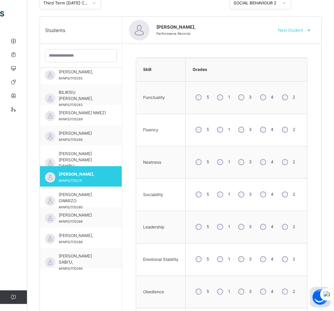
click at [244, 97] on div "3" at bounding box center [244, 97] width 18 height 14
click at [244, 195] on div "3" at bounding box center [244, 195] width 18 height 14
click at [251, 225] on div "3" at bounding box center [244, 227] width 18 height 14
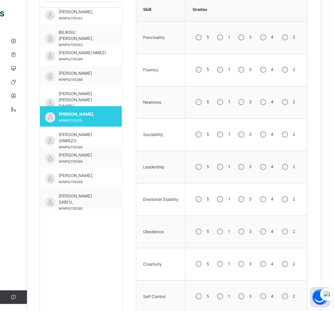
scroll to position [232, 0]
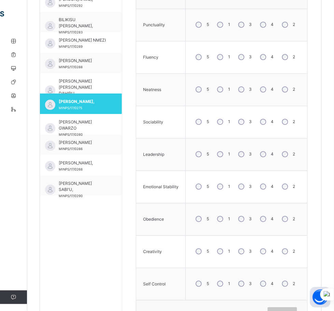
click at [251, 191] on div "3" at bounding box center [244, 186] width 18 height 14
click at [243, 221] on div "3" at bounding box center [244, 219] width 18 height 14
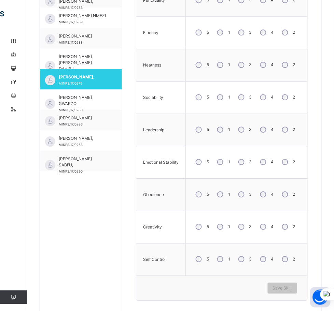
scroll to position [279, 0]
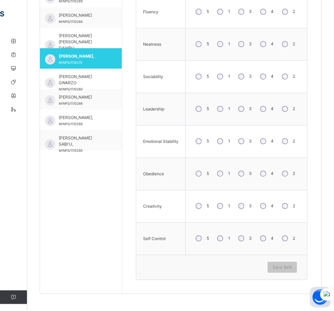
click at [246, 209] on div "3" at bounding box center [244, 206] width 18 height 14
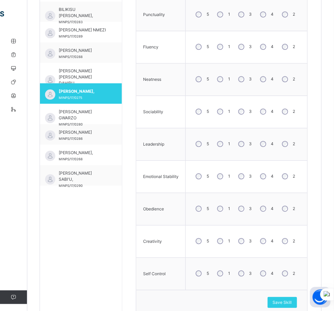
scroll to position [239, 0]
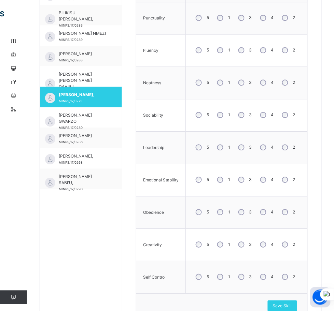
click at [251, 86] on div "3" at bounding box center [244, 82] width 18 height 14
click at [288, 304] on span "Save Skill" at bounding box center [282, 306] width 19 height 6
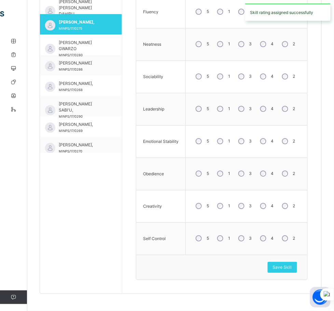
scroll to position [260, 0]
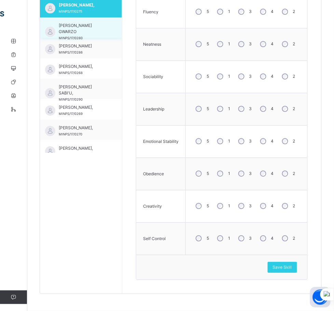
click at [82, 33] on span "[PERSON_NAME] GWARZO" at bounding box center [83, 29] width 48 height 12
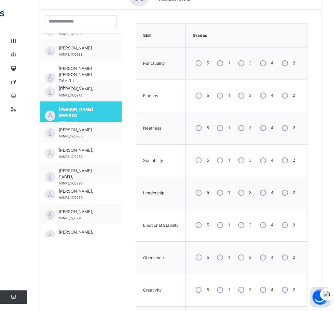
scroll to position [279, 0]
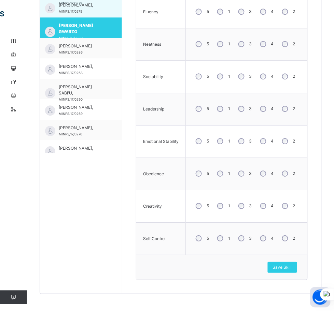
click at [94, 10] on div "[PERSON_NAME], MINPS/17/0275" at bounding box center [83, 8] width 48 height 12
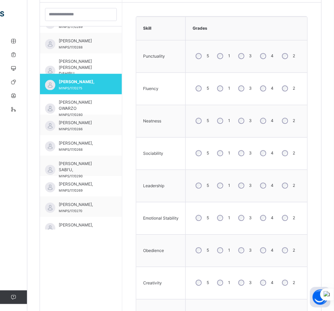
scroll to position [152, 0]
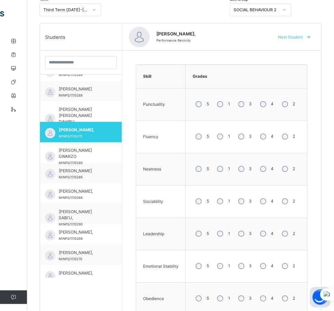
click at [278, 9] on div "SOCIAL BEHAVIOUR 2" at bounding box center [255, 10] width 45 height 6
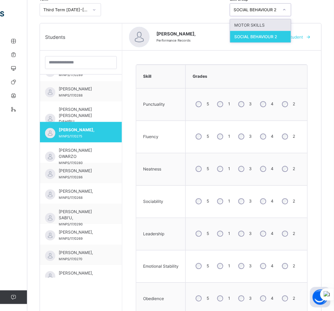
click at [287, 24] on div "MOTOR SKILLS" at bounding box center [260, 25] width 61 height 12
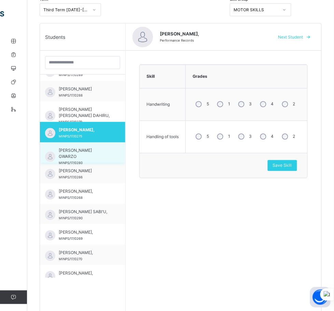
click at [88, 151] on span "[PERSON_NAME] GWARZO" at bounding box center [84, 154] width 51 height 12
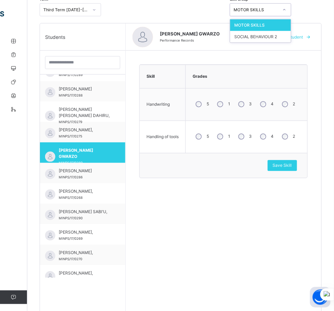
click at [290, 10] on div at bounding box center [284, 9] width 12 height 11
click at [291, 38] on div "SOCIAL BEHAVIOUR 2" at bounding box center [260, 37] width 61 height 12
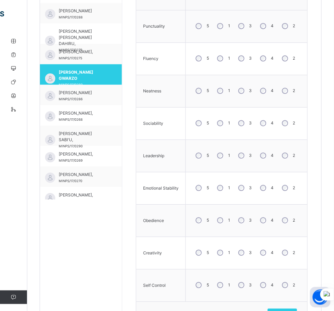
scroll to position [279, 0]
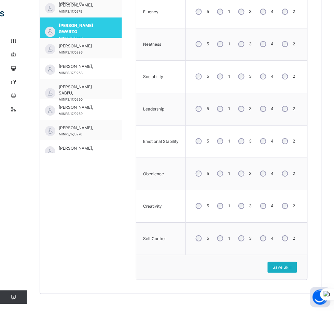
click at [289, 264] on span "Save Skill" at bounding box center [282, 267] width 19 height 6
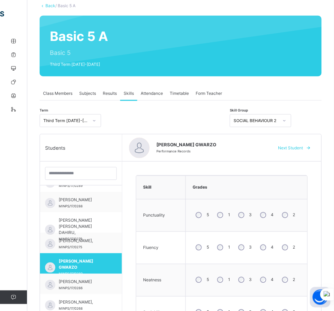
scroll to position [43, 0]
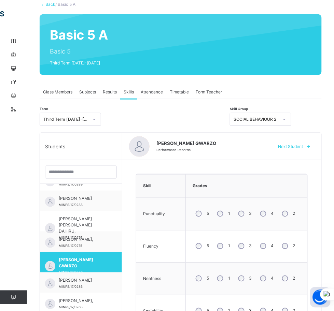
click at [278, 123] on div "SOCIAL BEHAVIOUR 2" at bounding box center [254, 119] width 48 height 11
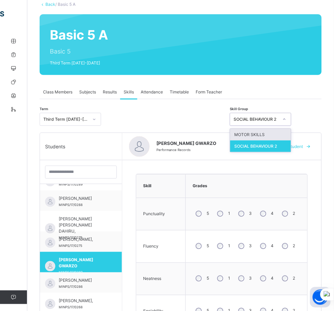
click at [291, 136] on div "MOTOR SKILLS" at bounding box center [260, 135] width 61 height 12
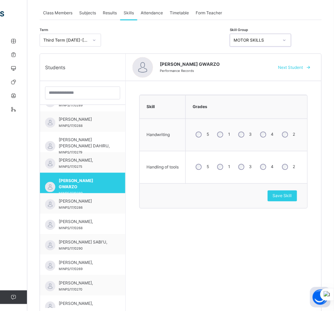
scroll to position [193, 0]
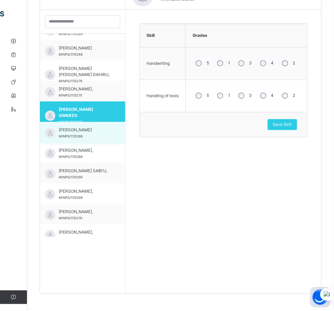
click at [58, 124] on div "[PERSON_NAME]/17/0286" at bounding box center [82, 132] width 85 height 20
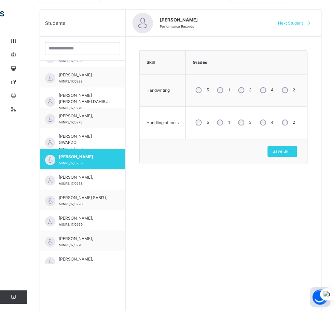
scroll to position [157, 0]
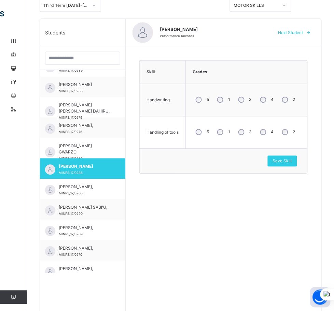
click at [278, 8] on div "MOTOR SKILLS" at bounding box center [255, 5] width 45 height 6
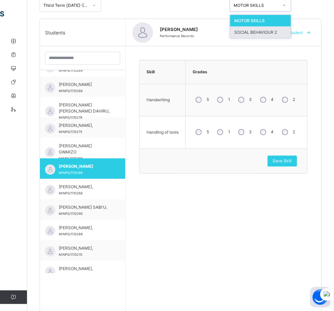
click at [291, 31] on div "SOCIAL BEHAVIOUR 2" at bounding box center [260, 33] width 61 height 12
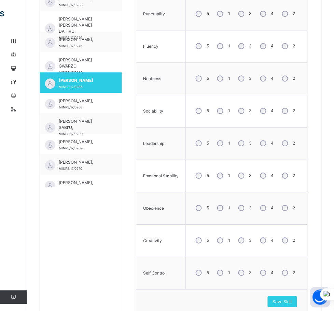
scroll to position [222, 0]
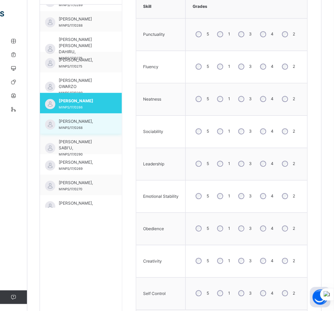
click at [69, 123] on span "[PERSON_NAME]," at bounding box center [83, 122] width 48 height 6
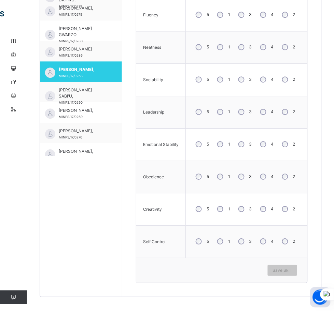
scroll to position [279, 0]
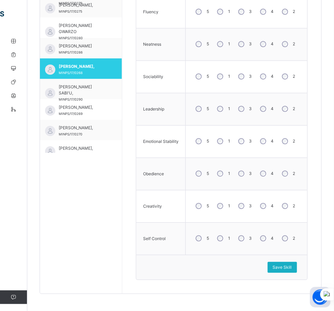
click at [280, 264] on span "Save Skill" at bounding box center [282, 267] width 19 height 6
click at [289, 266] on span "Save Skill" at bounding box center [282, 267] width 19 height 6
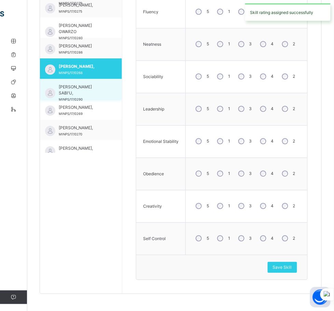
click at [76, 94] on div "[PERSON_NAME] SABI'U, MINPS/17/0290" at bounding box center [83, 93] width 48 height 18
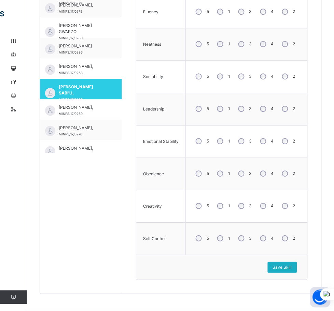
click at [288, 264] on span "Save Skill" at bounding box center [282, 267] width 19 height 6
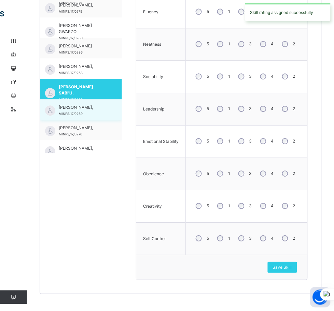
click at [83, 109] on span "[PERSON_NAME]," at bounding box center [83, 107] width 48 height 6
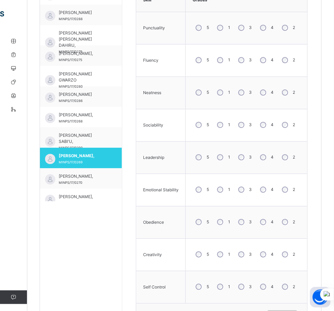
scroll to position [229, 0]
click at [208, 60] on div "5" at bounding box center [201, 60] width 18 height 14
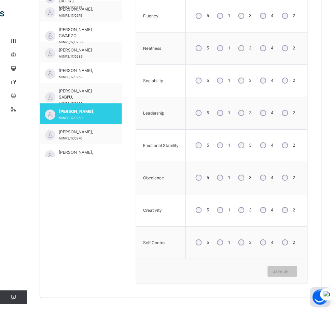
scroll to position [279, 0]
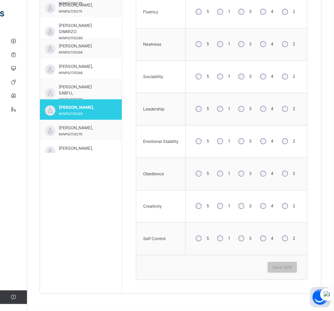
click at [266, 142] on div "4" at bounding box center [266, 141] width 18 height 14
click at [273, 207] on div "4" at bounding box center [266, 206] width 18 height 14
click at [204, 241] on div "5" at bounding box center [201, 238] width 18 height 14
click at [285, 263] on div "Save Skill" at bounding box center [281, 267] width 29 height 11
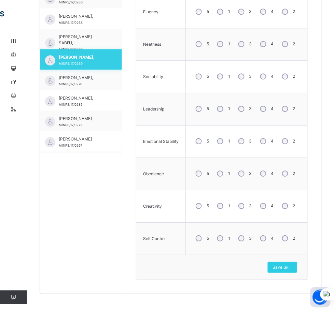
scroll to position [306, 0]
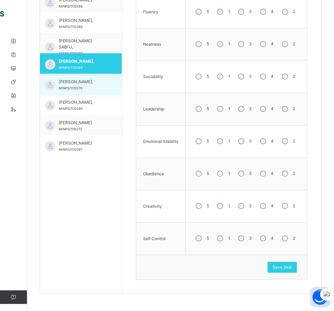
click at [91, 76] on div "[PERSON_NAME], MINPS/17/0270" at bounding box center [81, 84] width 82 height 20
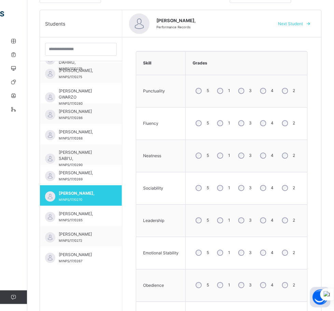
scroll to position [139, 0]
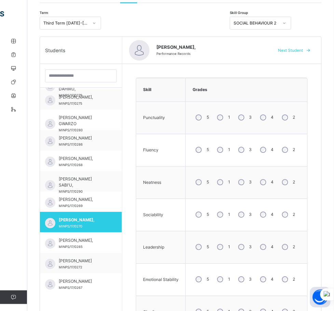
click at [290, 21] on div at bounding box center [284, 23] width 12 height 11
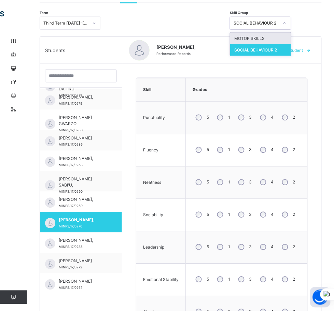
click at [291, 41] on div "MOTOR SKILLS" at bounding box center [260, 39] width 61 height 12
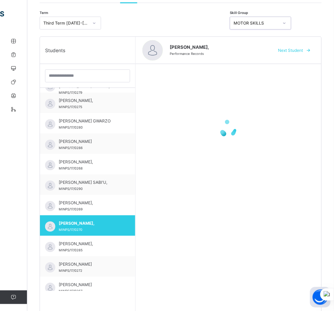
scroll to position [306, 0]
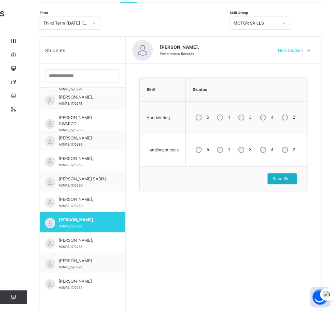
click at [292, 176] on span "Save Skill" at bounding box center [282, 179] width 19 height 6
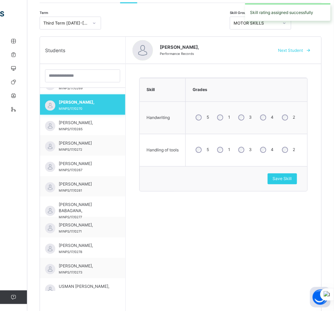
scroll to position [425, 0]
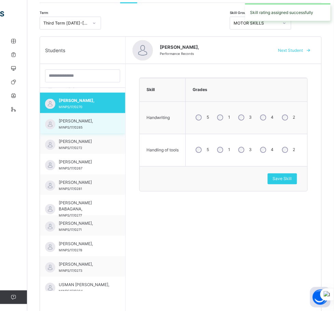
click at [83, 121] on span "[PERSON_NAME]," at bounding box center [84, 121] width 51 height 6
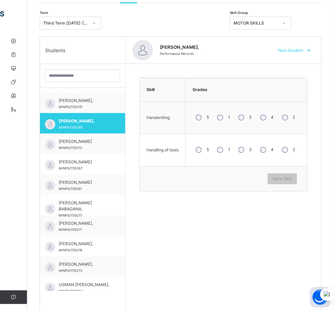
click at [243, 118] on div "3" at bounding box center [244, 118] width 18 height 14
click at [285, 175] on div "Save Skill" at bounding box center [281, 179] width 29 height 11
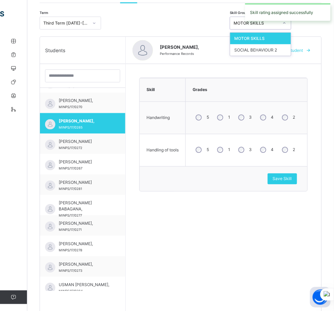
click at [278, 25] on div "MOTOR SKILLS" at bounding box center [255, 23] width 45 height 6
click at [291, 48] on div "SOCIAL BEHAVIOUR 2" at bounding box center [260, 50] width 61 height 12
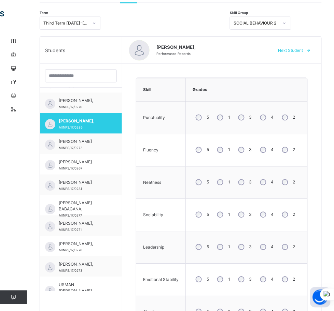
click at [209, 149] on div "5" at bounding box center [201, 150] width 18 height 14
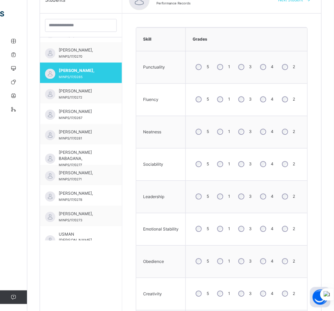
scroll to position [196, 0]
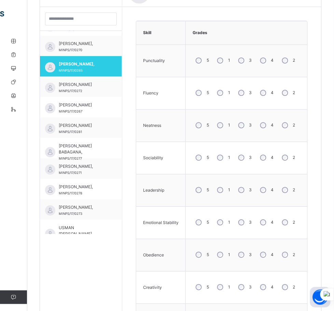
click at [204, 163] on div "5" at bounding box center [201, 158] width 18 height 14
click at [274, 159] on div "4" at bounding box center [266, 158] width 18 height 14
click at [204, 194] on div "5" at bounding box center [201, 190] width 18 height 14
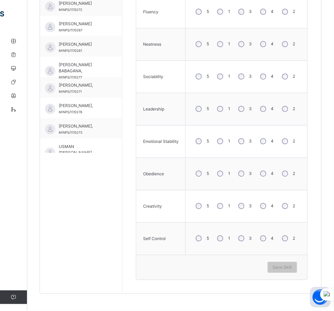
scroll to position [279, 0]
click at [200, 138] on div "5" at bounding box center [201, 141] width 18 height 14
click at [200, 177] on div "5" at bounding box center [201, 173] width 18 height 14
click at [200, 209] on div "5" at bounding box center [201, 206] width 18 height 14
click at [210, 234] on div "5" at bounding box center [201, 238] width 18 height 14
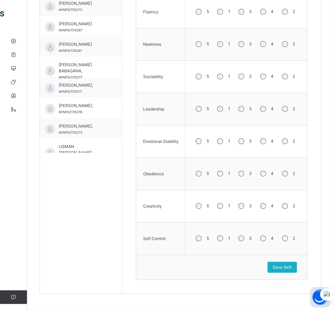
click at [292, 267] on span "Save Skill" at bounding box center [282, 267] width 19 height 6
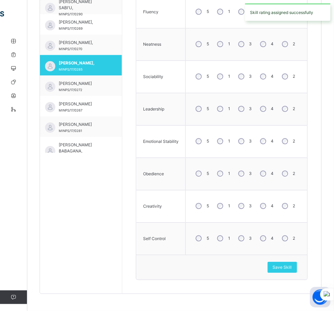
scroll to position [355, 0]
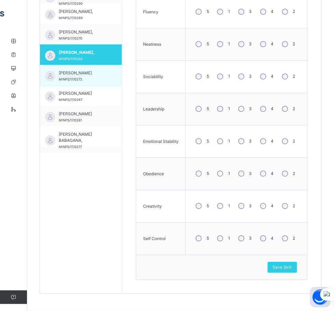
click at [74, 74] on span "[PERSON_NAME]" at bounding box center [83, 73] width 48 height 6
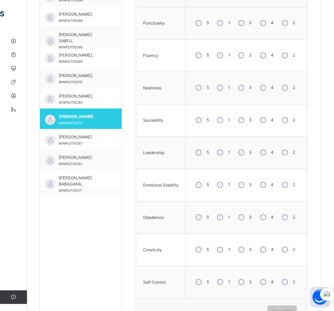
scroll to position [226, 0]
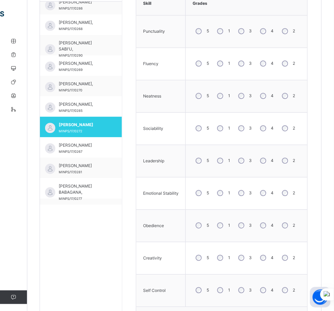
click at [246, 60] on div "3" at bounding box center [244, 63] width 18 height 14
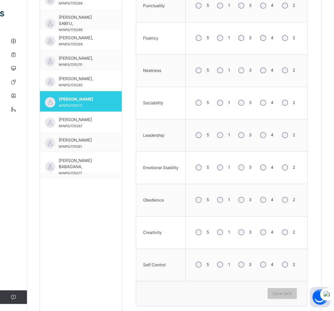
scroll to position [279, 0]
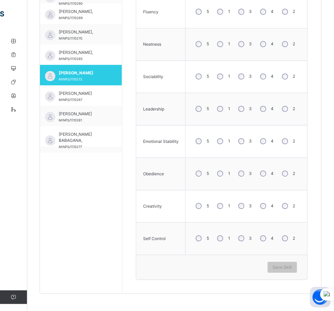
click at [247, 177] on div "3" at bounding box center [244, 173] width 18 height 14
click at [288, 267] on span "Save Skill" at bounding box center [282, 267] width 19 height 6
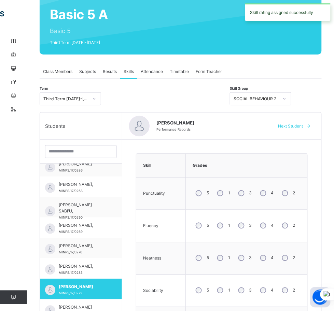
scroll to position [63, 0]
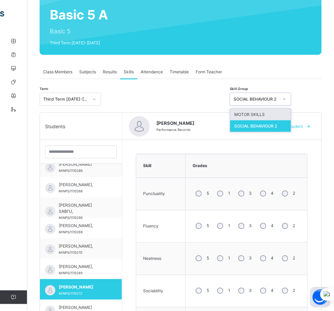
click at [286, 101] on icon at bounding box center [284, 99] width 4 height 7
click at [284, 111] on div "MOTOR SKILLS" at bounding box center [260, 115] width 61 height 12
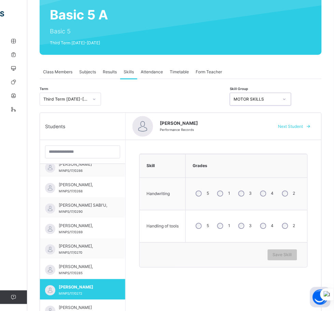
click at [243, 199] on div "3" at bounding box center [244, 194] width 18 height 14
click at [289, 253] on span "Save Skill" at bounding box center [282, 255] width 19 height 6
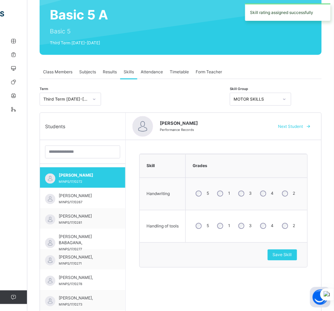
scroll to position [475, 0]
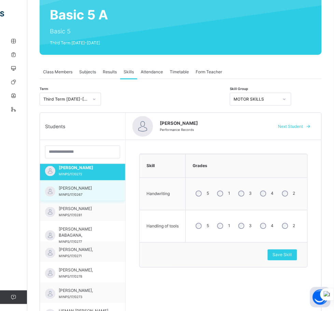
click at [71, 192] on span "[PERSON_NAME]" at bounding box center [84, 189] width 51 height 6
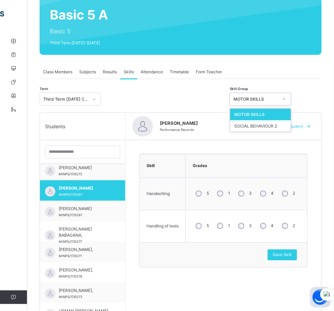
click at [291, 94] on div "MOTOR SKILLS" at bounding box center [260, 99] width 61 height 13
click at [291, 125] on div "SOCIAL BEHAVIOUR 2" at bounding box center [260, 126] width 61 height 12
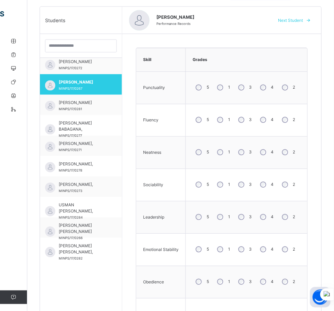
scroll to position [173, 0]
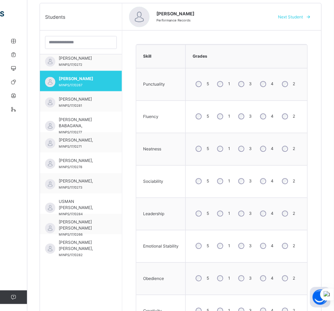
click at [245, 88] on div "3" at bounding box center [244, 84] width 18 height 14
click at [270, 177] on div "4" at bounding box center [266, 181] width 18 height 14
click at [246, 285] on div "3" at bounding box center [244, 279] width 18 height 14
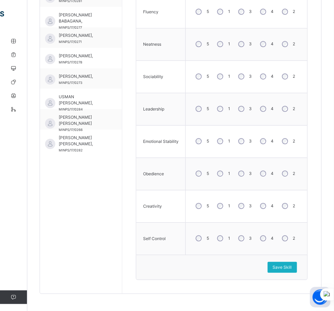
click at [288, 264] on span "Save Skill" at bounding box center [282, 267] width 19 height 6
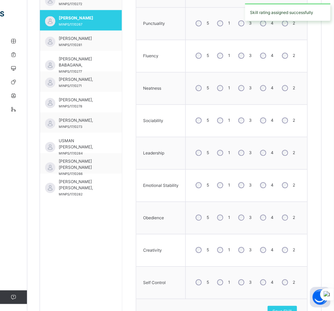
scroll to position [206, 0]
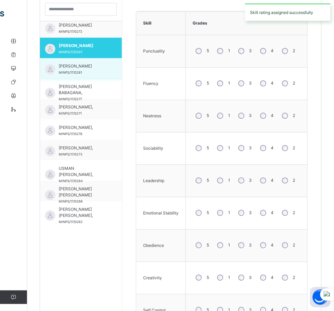
click at [85, 72] on div "[PERSON_NAME] MINPS/17/0281" at bounding box center [83, 69] width 48 height 12
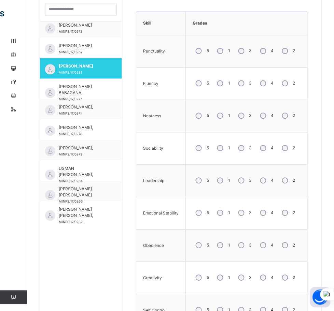
click at [275, 153] on div "4" at bounding box center [266, 148] width 18 height 14
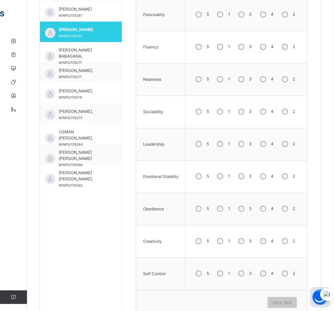
scroll to position [279, 0]
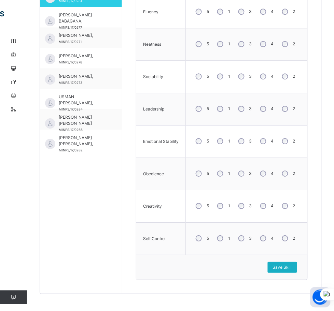
click at [284, 265] on span "Save Skill" at bounding box center [282, 267] width 19 height 6
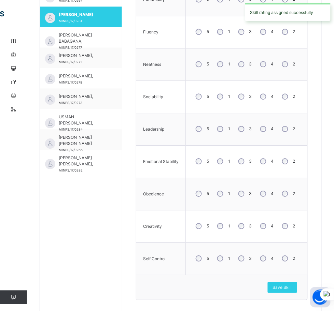
scroll to position [256, 0]
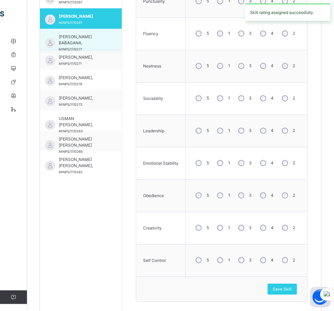
click at [69, 34] on span "[PERSON_NAME] BABAGANA," at bounding box center [83, 40] width 48 height 12
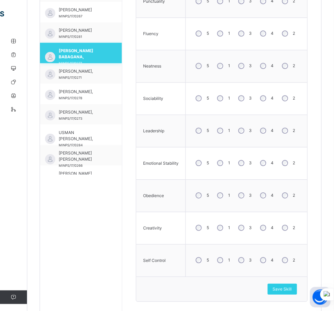
scroll to position [461, 0]
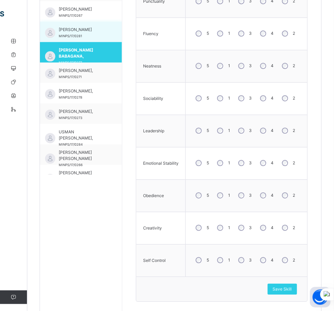
click at [89, 27] on span "[PERSON_NAME]" at bounding box center [83, 30] width 48 height 6
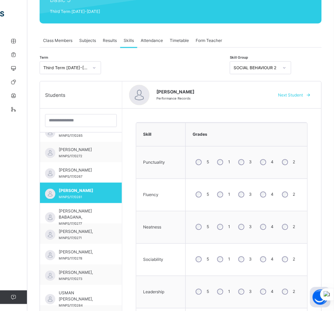
scroll to position [83, 0]
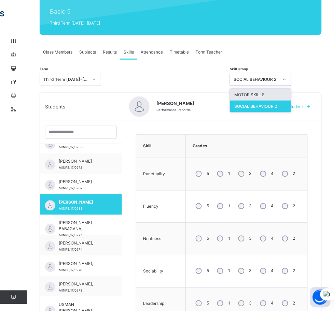
click at [278, 83] on div "SOCIAL BEHAVIOUR 2" at bounding box center [254, 79] width 48 height 11
click at [285, 96] on div "MOTOR SKILLS" at bounding box center [260, 95] width 61 height 12
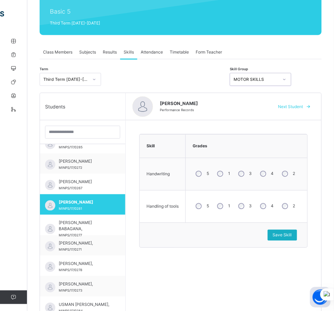
click at [282, 231] on div "Save Skill" at bounding box center [281, 235] width 29 height 11
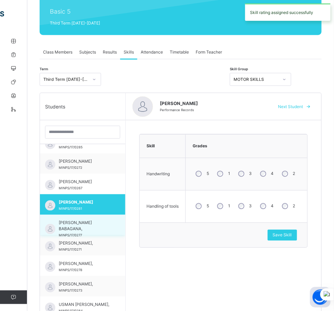
click at [81, 227] on span "[PERSON_NAME] BABAGANA," at bounding box center [84, 226] width 51 height 12
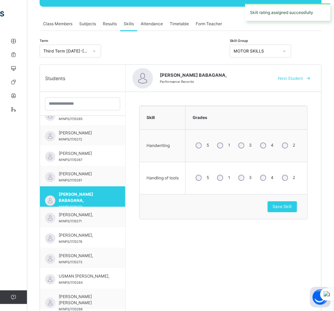
scroll to position [113, 0]
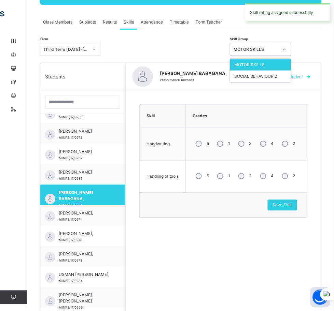
click at [278, 50] on div "MOTOR SKILLS" at bounding box center [255, 49] width 45 height 6
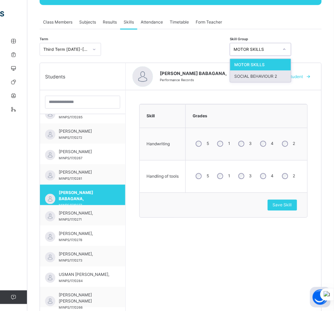
click at [291, 77] on div "SOCIAL BEHAVIOUR 2" at bounding box center [260, 77] width 61 height 12
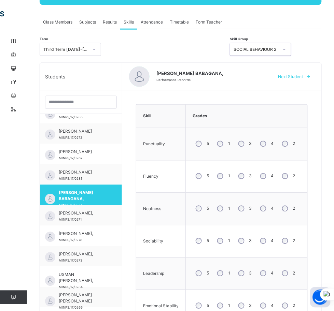
scroll to position [279, 0]
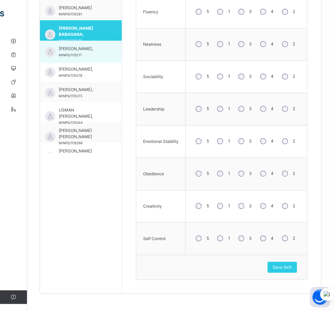
click at [95, 49] on span "[PERSON_NAME]," at bounding box center [83, 49] width 48 height 6
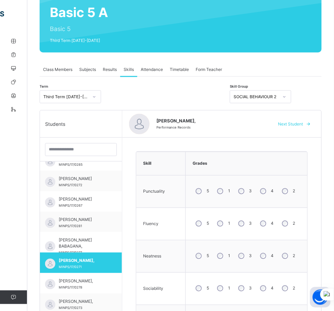
scroll to position [60, 0]
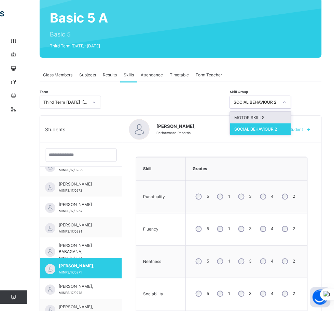
click at [278, 98] on div "SOCIAL BEHAVIOUR 2" at bounding box center [254, 102] width 48 height 11
click at [291, 119] on div "MOTOR SKILLS" at bounding box center [260, 118] width 61 height 12
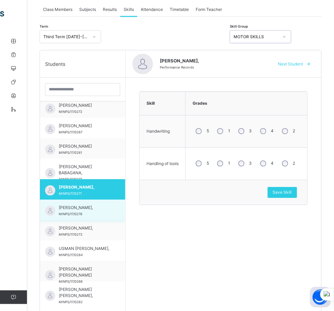
scroll to position [139, 0]
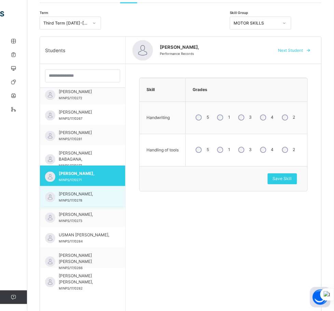
click at [80, 197] on span "[PERSON_NAME]," at bounding box center [84, 194] width 51 height 6
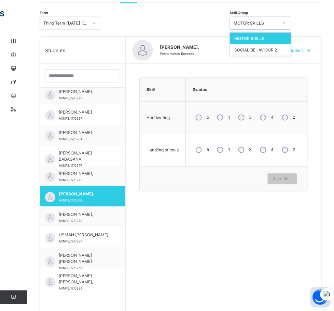
click at [278, 21] on div "MOTOR SKILLS" at bounding box center [255, 23] width 45 height 6
click at [299, 57] on div "[PERSON_NAME], Performance Records Next Student" at bounding box center [223, 50] width 195 height 27
click at [290, 21] on div at bounding box center [284, 23] width 12 height 11
click at [291, 45] on div "SOCIAL BEHAVIOUR 2" at bounding box center [260, 50] width 61 height 12
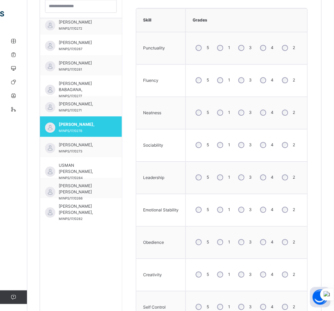
scroll to position [209, 0]
click at [203, 182] on div "5" at bounding box center [201, 177] width 18 height 14
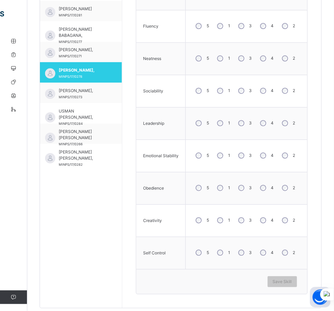
scroll to position [279, 0]
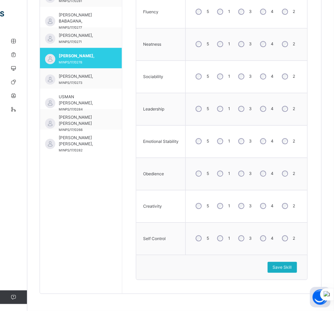
click at [286, 267] on span "Save Skill" at bounding box center [282, 267] width 19 height 6
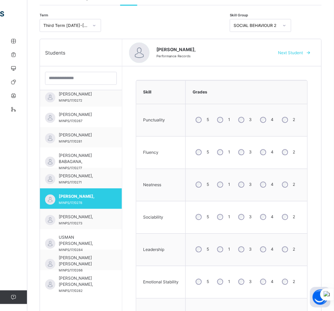
scroll to position [70, 0]
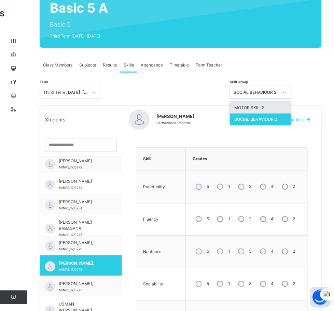
click at [278, 91] on div "SOCIAL BEHAVIOUR 2" at bounding box center [255, 92] width 45 height 6
click at [285, 112] on div "MOTOR SKILLS" at bounding box center [260, 108] width 61 height 12
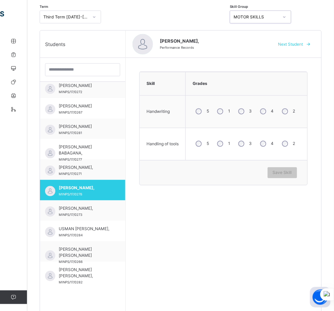
scroll to position [193, 0]
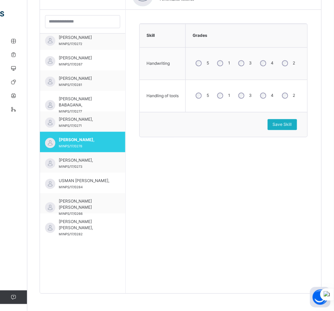
click at [291, 128] on span "Save Skill" at bounding box center [282, 125] width 19 height 6
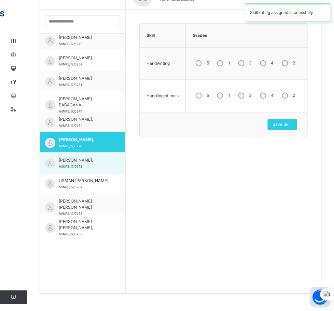
click at [79, 163] on div "[PERSON_NAME], MINPS/17/0273" at bounding box center [84, 164] width 51 height 12
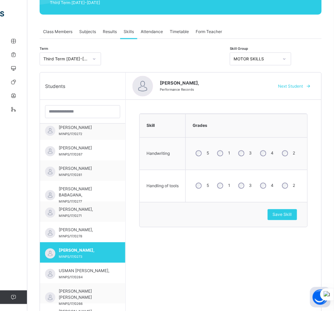
scroll to position [104, 0]
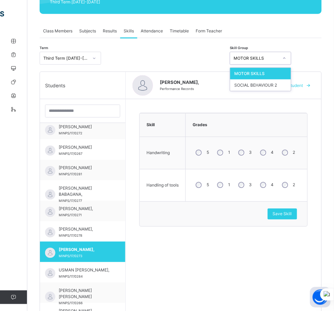
click at [278, 58] on div "MOTOR SKILLS" at bounding box center [255, 58] width 45 height 6
click at [291, 80] on div "SOCIAL BEHAVIOUR 2" at bounding box center [260, 85] width 61 height 12
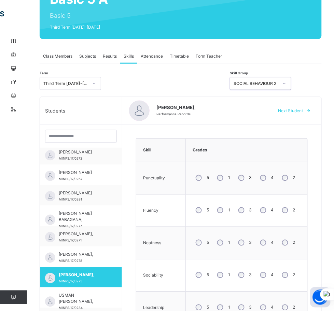
scroll to position [0, 0]
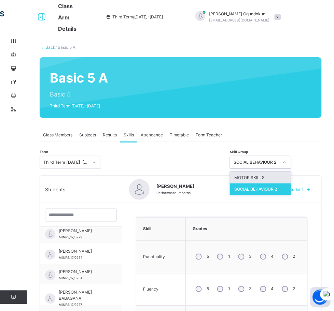
click at [278, 159] on div "SOCIAL BEHAVIOUR 2" at bounding box center [255, 162] width 45 height 6
click at [283, 179] on div "MOTOR SKILLS" at bounding box center [260, 178] width 61 height 12
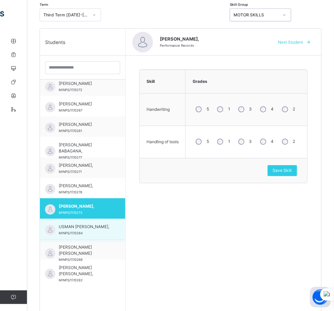
scroll to position [156, 0]
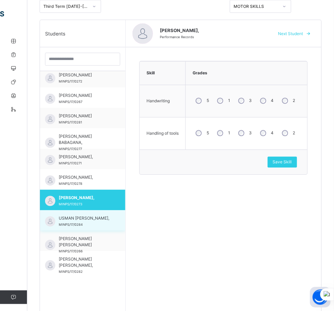
click at [88, 230] on div "USMAN [PERSON_NAME], MINPS/17/0284" at bounding box center [82, 220] width 85 height 20
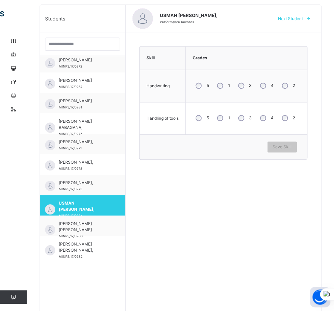
scroll to position [172, 0]
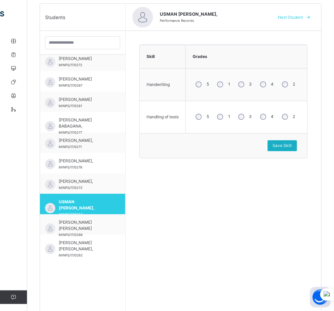
click at [291, 146] on span "Save Skill" at bounding box center [282, 146] width 19 height 6
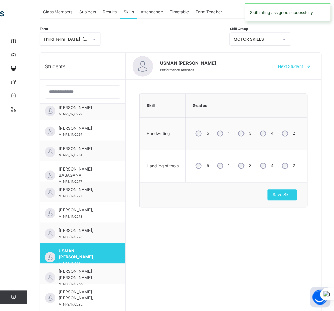
scroll to position [103, 0]
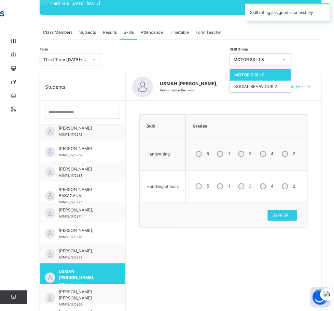
click at [290, 63] on div at bounding box center [284, 59] width 12 height 11
click at [291, 83] on div "SOCIAL BEHAVIOUR 2" at bounding box center [260, 87] width 61 height 12
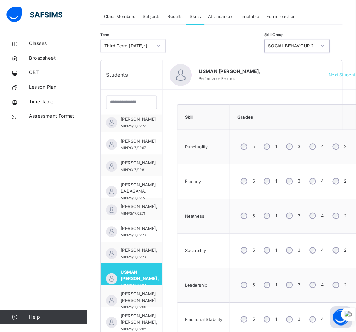
scroll to position [458, 0]
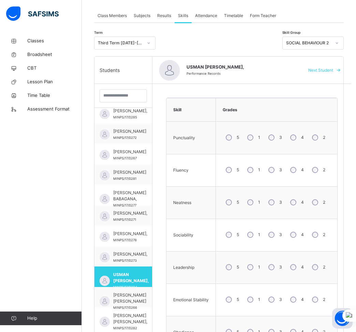
click at [292, 174] on div "4" at bounding box center [296, 170] width 18 height 14
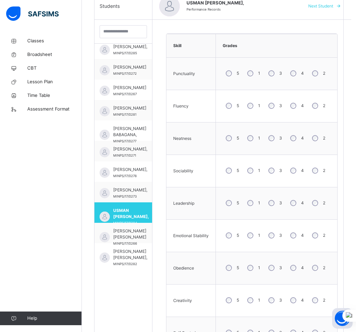
scroll to position [190, 0]
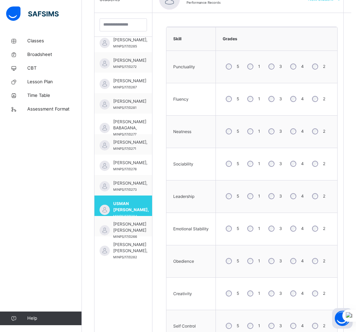
click at [277, 70] on div "3" at bounding box center [274, 66] width 18 height 14
click at [275, 164] on tbody "Punctuality 5 1 3 4 2 Fluency 5 1 3 4 2 Neatness 5 1 3 4 2 Sociability 5 1 3 4 …" at bounding box center [251, 197] width 171 height 292
click at [276, 231] on div "3" at bounding box center [274, 228] width 18 height 14
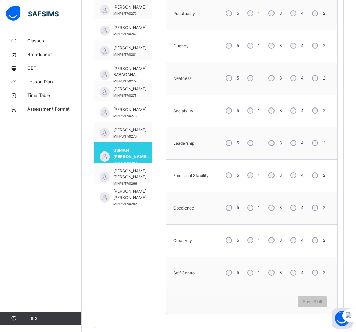
scroll to position [247, 0]
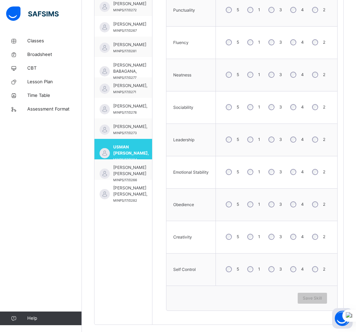
click at [273, 242] on div "3" at bounding box center [274, 237] width 18 height 14
click at [325, 299] on div "Save Skill" at bounding box center [312, 298] width 29 height 11
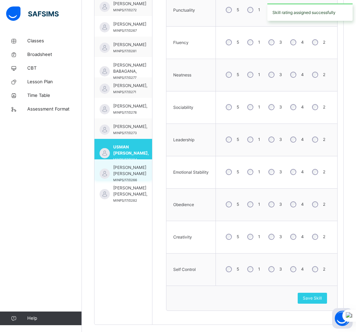
click at [118, 165] on span "[PERSON_NAME] [PERSON_NAME]" at bounding box center [129, 170] width 33 height 12
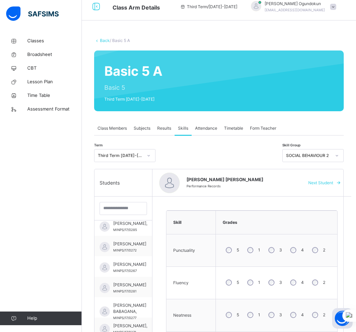
scroll to position [7, 0]
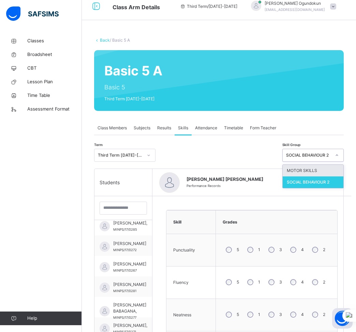
click at [324, 152] on div "SOCIAL BEHAVIOUR 2" at bounding box center [308, 155] width 45 height 6
click at [310, 168] on div "MOTOR SKILLS" at bounding box center [313, 171] width 61 height 12
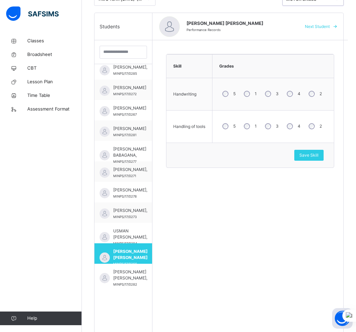
scroll to position [194, 0]
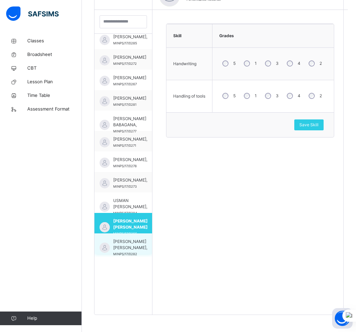
click at [126, 241] on span "[PERSON_NAME] [PERSON_NAME]," at bounding box center [130, 244] width 34 height 12
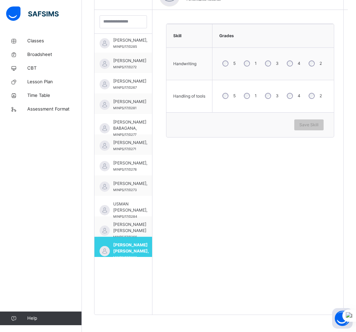
scroll to position [458, 0]
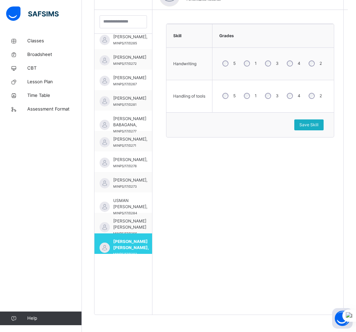
click at [306, 123] on span "Save Skill" at bounding box center [308, 125] width 19 height 6
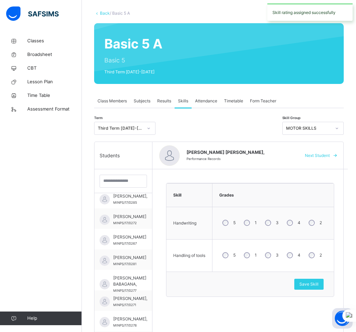
scroll to position [39, 0]
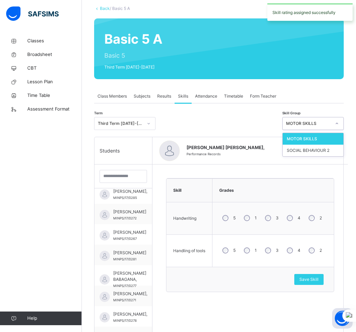
click at [320, 120] on div "MOTOR SKILLS" at bounding box center [308, 123] width 45 height 6
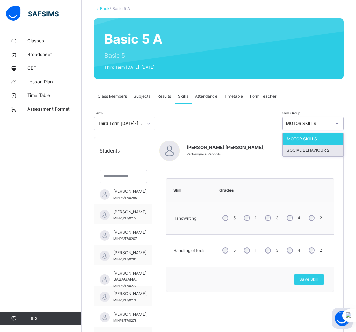
click at [307, 149] on div "SOCIAL BEHAVIOUR 2" at bounding box center [313, 151] width 61 height 12
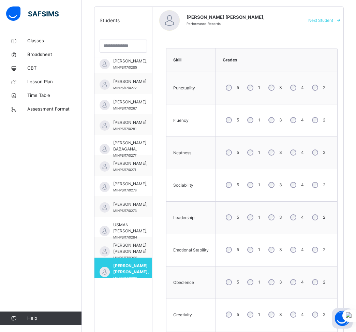
scroll to position [170, 0]
click at [273, 221] on div "3" at bounding box center [274, 217] width 18 height 14
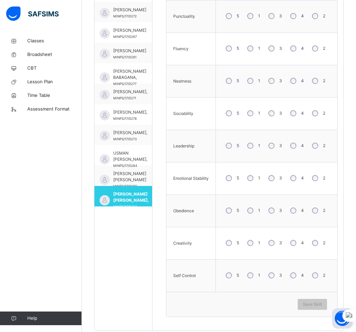
scroll to position [259, 0]
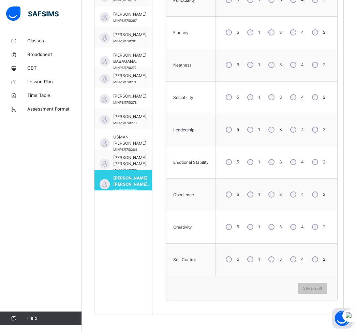
click at [231, 229] on div "5" at bounding box center [232, 227] width 18 height 14
click at [226, 261] on div "5" at bounding box center [232, 259] width 18 height 14
click at [314, 290] on span "Save Skill" at bounding box center [312, 288] width 19 height 6
click at [328, 287] on div "Save Skill" at bounding box center [251, 288] width 171 height 25
